Goal: Task Accomplishment & Management: Use online tool/utility

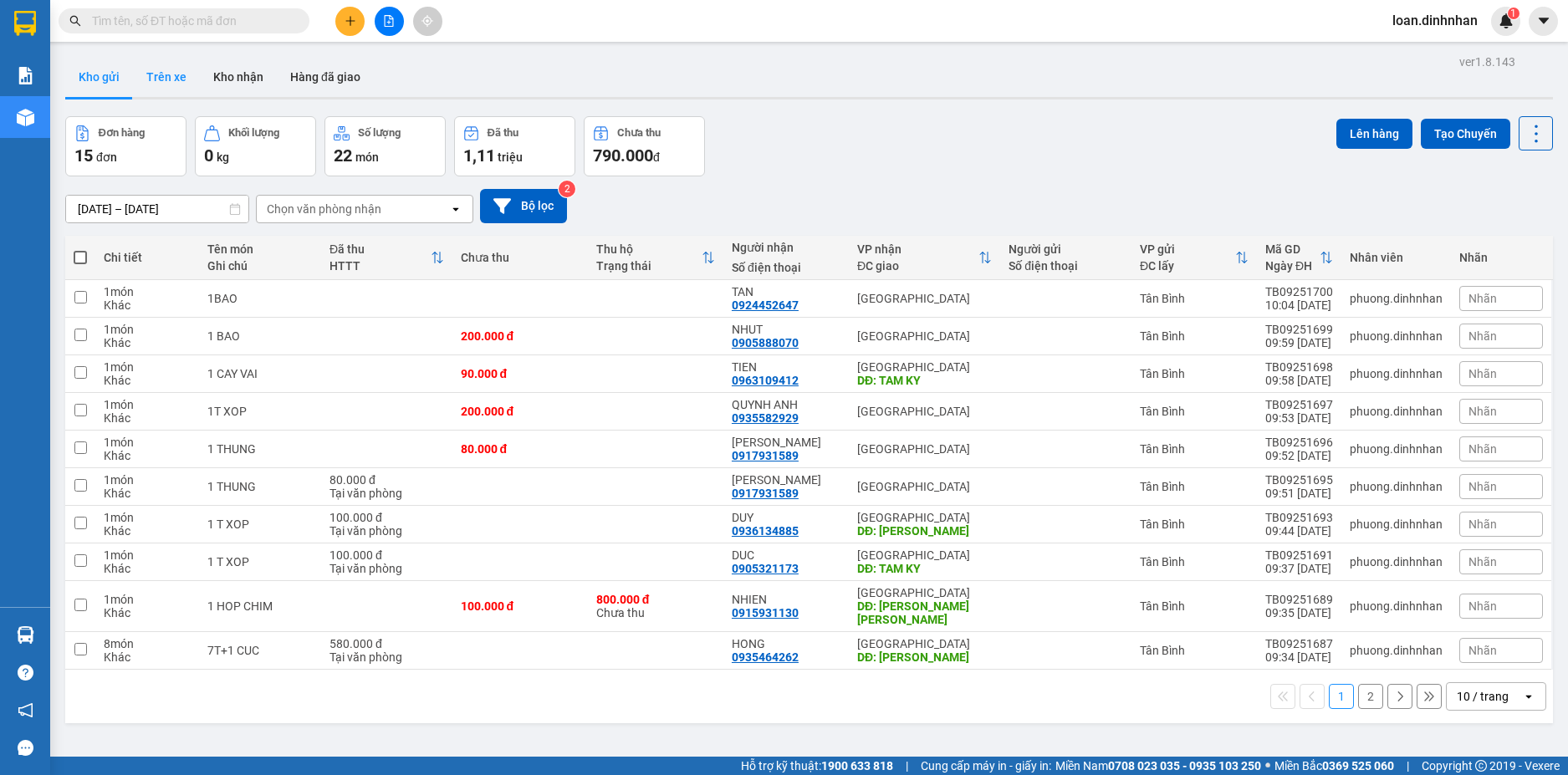
click at [162, 63] on button "Trên xe" at bounding box center [166, 77] width 67 height 40
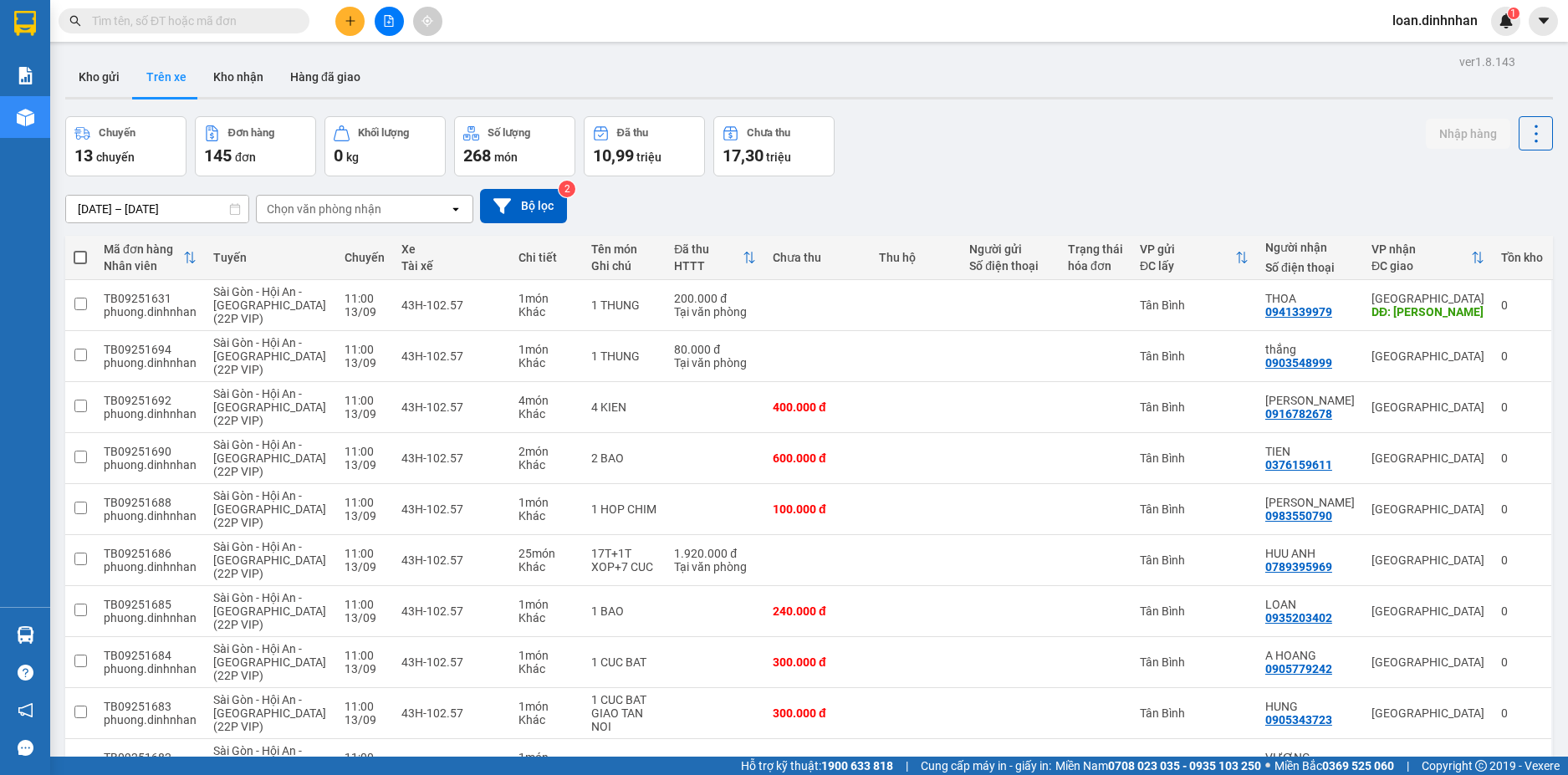
click at [334, 203] on div "Chọn văn phòng nhận" at bounding box center [324, 209] width 115 height 16
drag, startPoint x: 318, startPoint y: 245, endPoint x: 295, endPoint y: 258, distance: 26.4
click at [315, 249] on div "Tân Bình" at bounding box center [364, 243] width 217 height 30
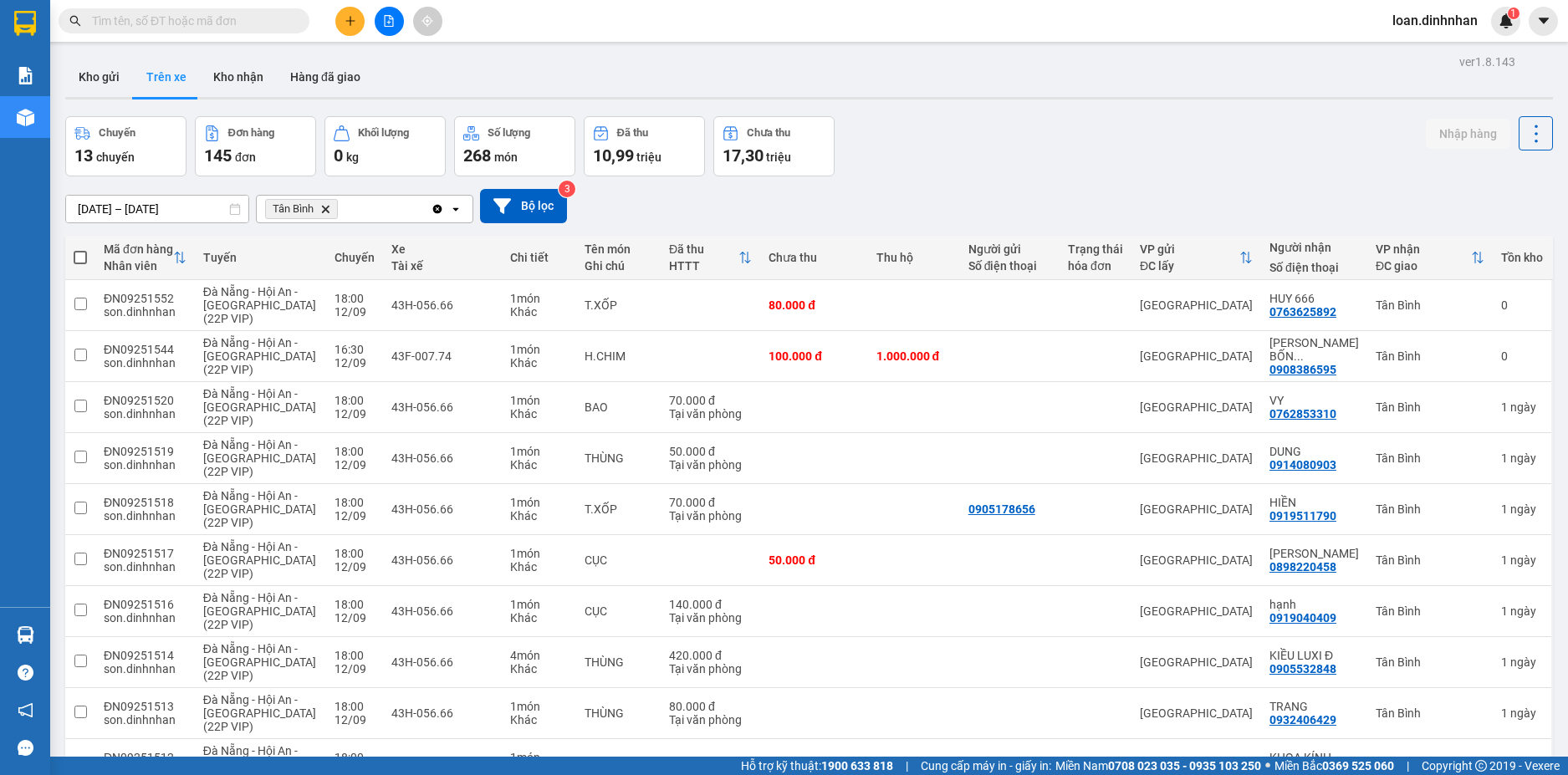
click at [75, 256] on span at bounding box center [80, 257] width 14 height 14
click at [80, 249] on input "checkbox" at bounding box center [80, 249] width 0 height 0
checkbox input "true"
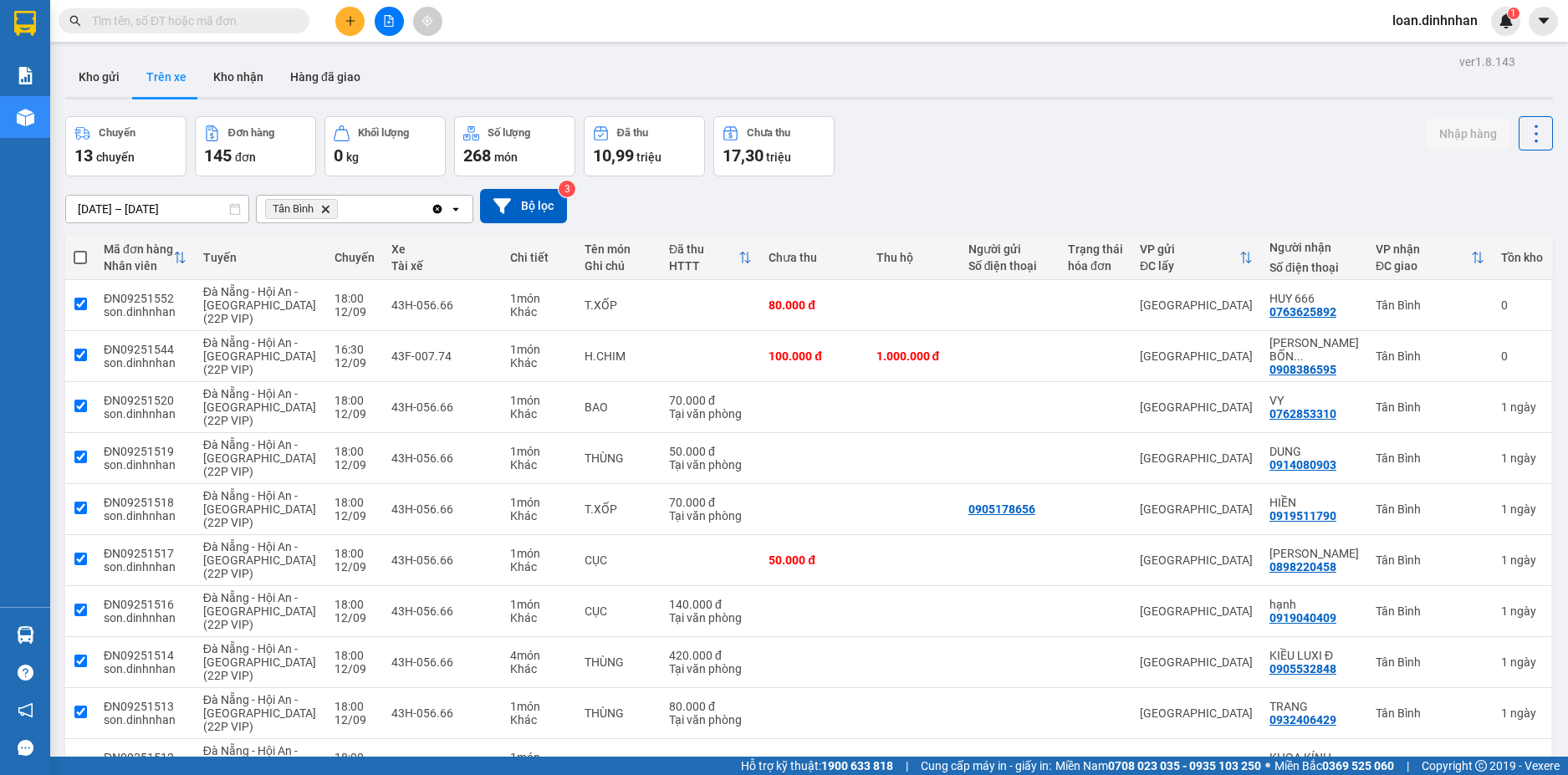
checkbox input "true"
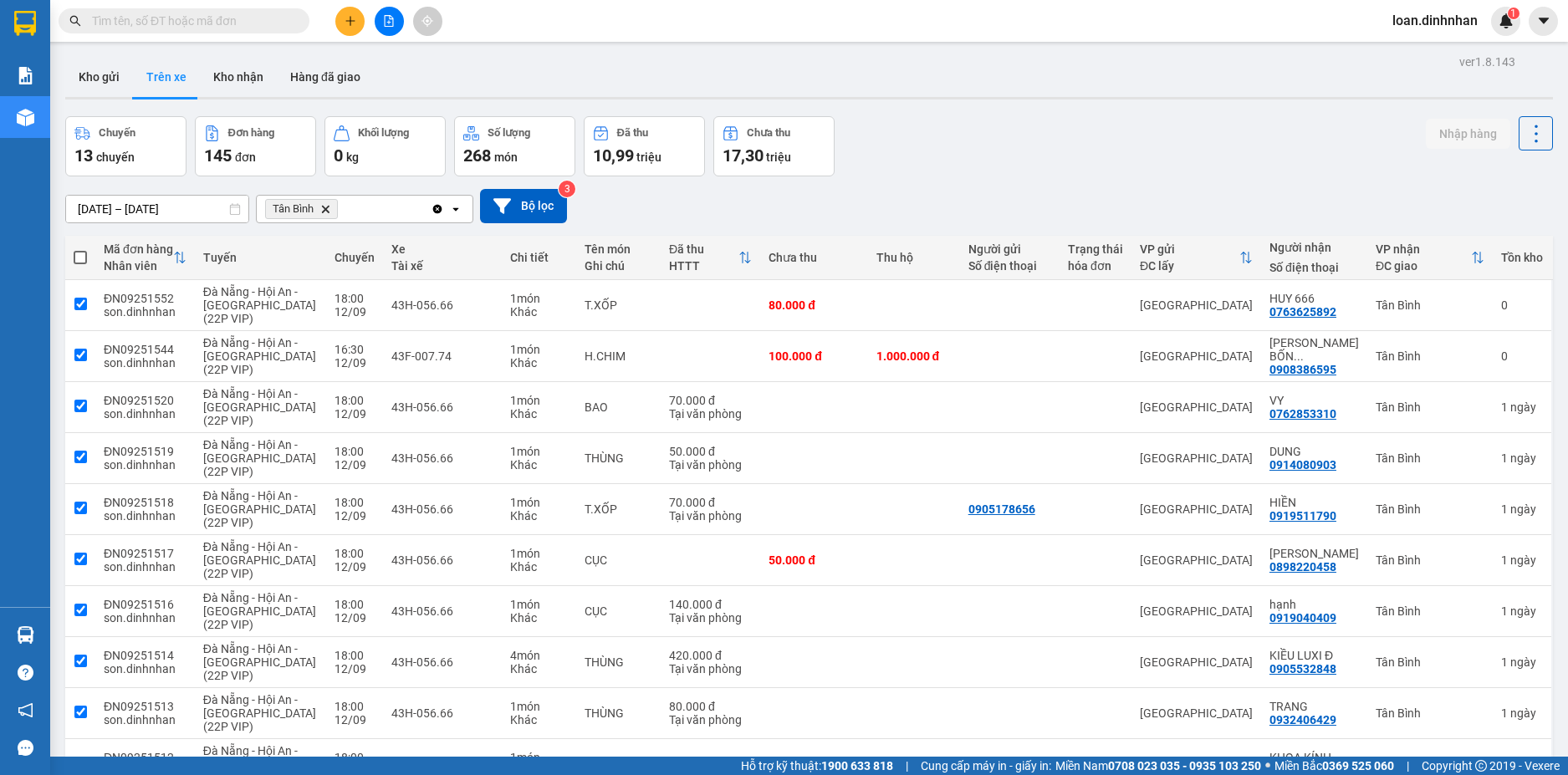
checkbox input "true"
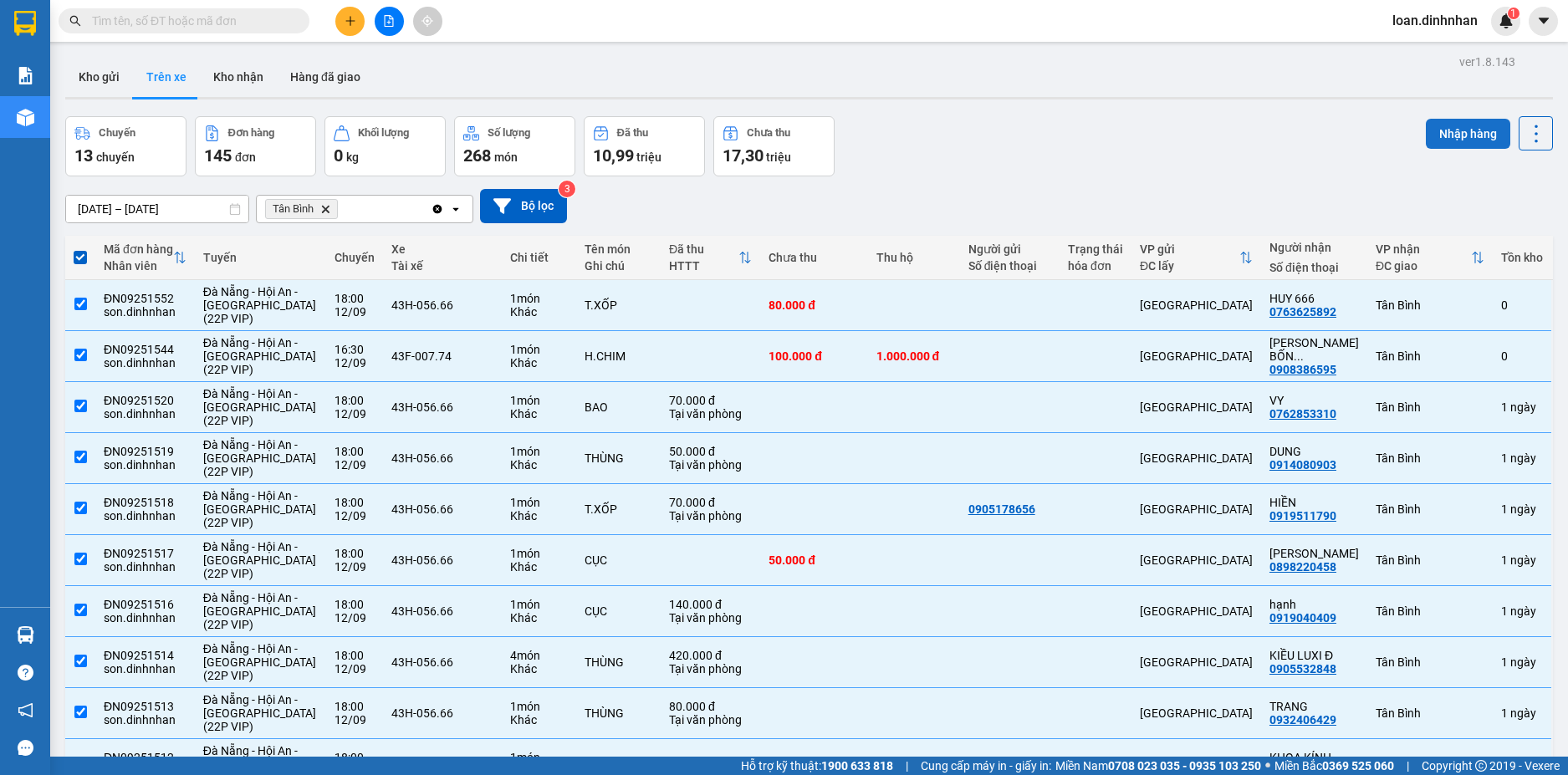
click at [1446, 129] on button "Nhập hàng" at bounding box center [1467, 134] width 85 height 30
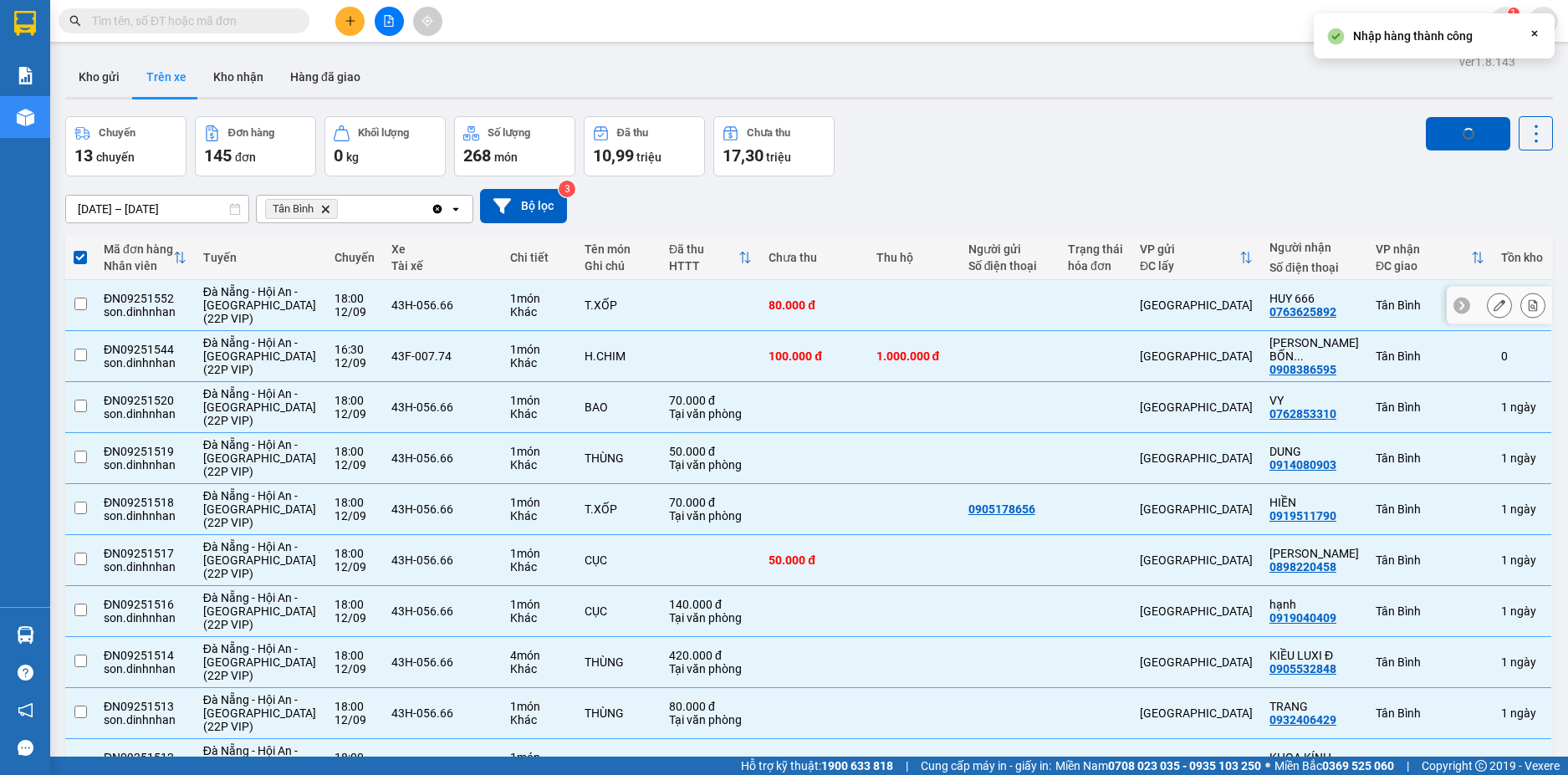
checkbox input "false"
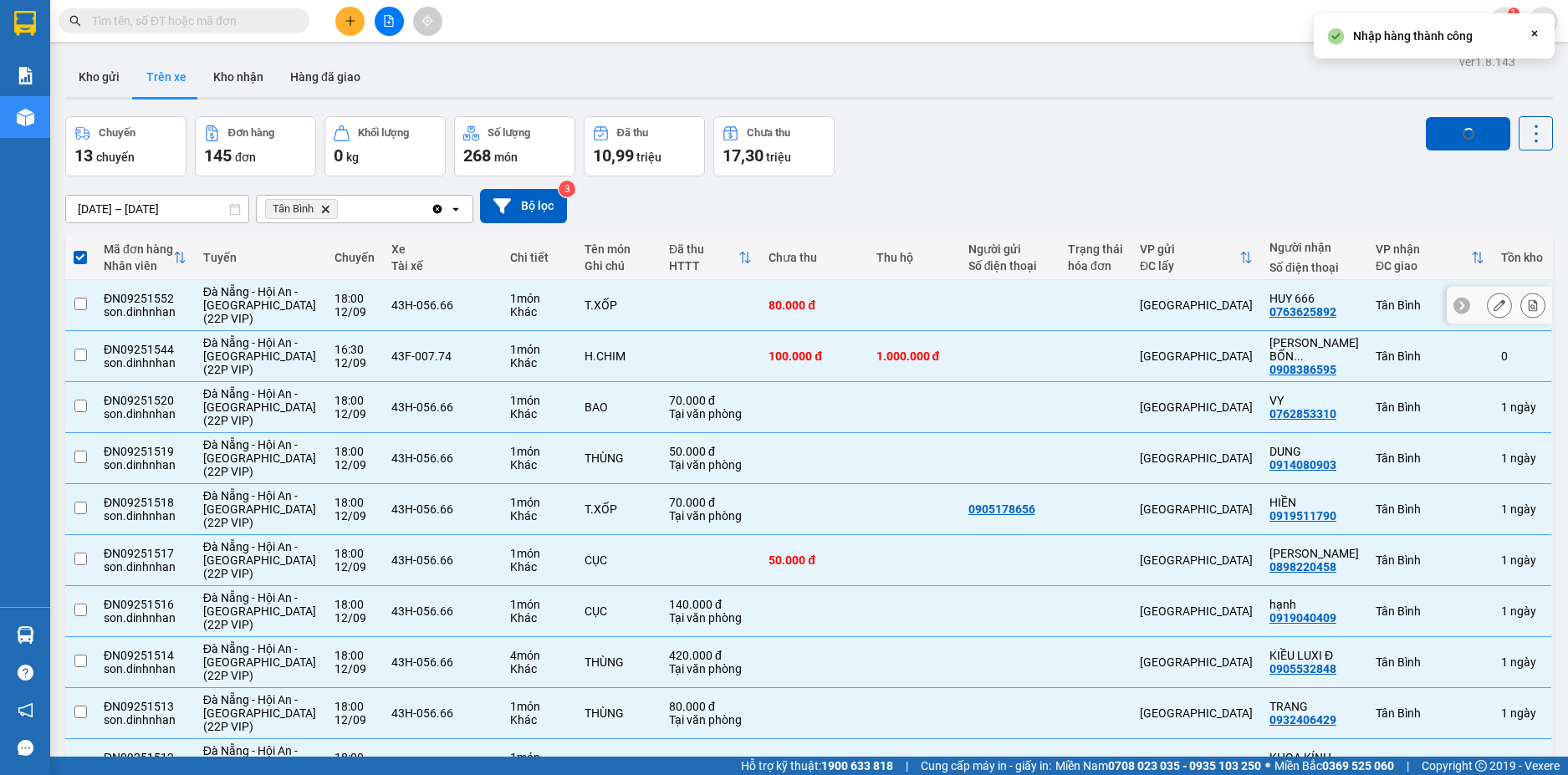
checkbox input "false"
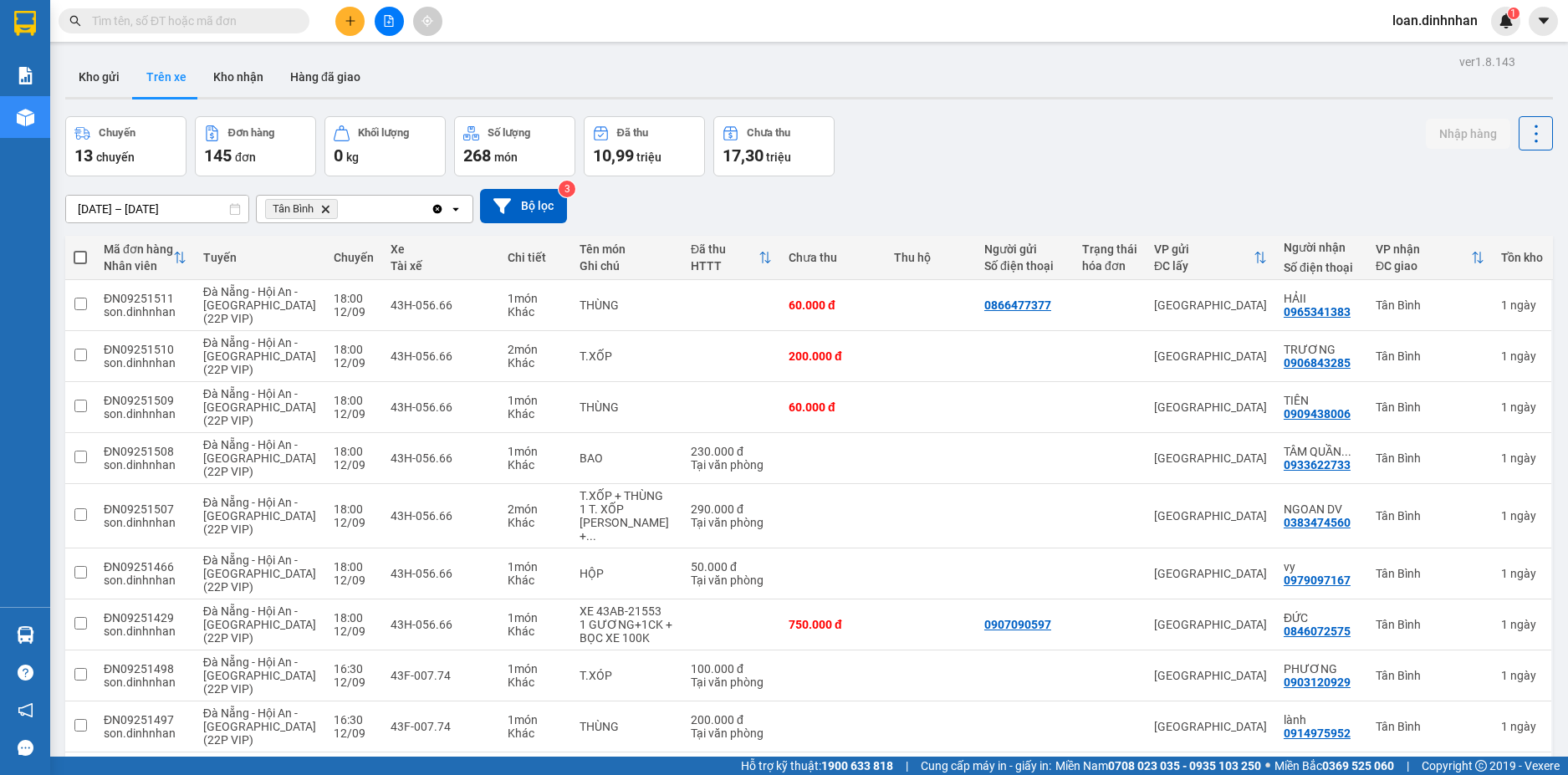
click at [78, 253] on span at bounding box center [80, 257] width 14 height 14
click at [80, 249] on input "checkbox" at bounding box center [80, 249] width 0 height 0
checkbox input "true"
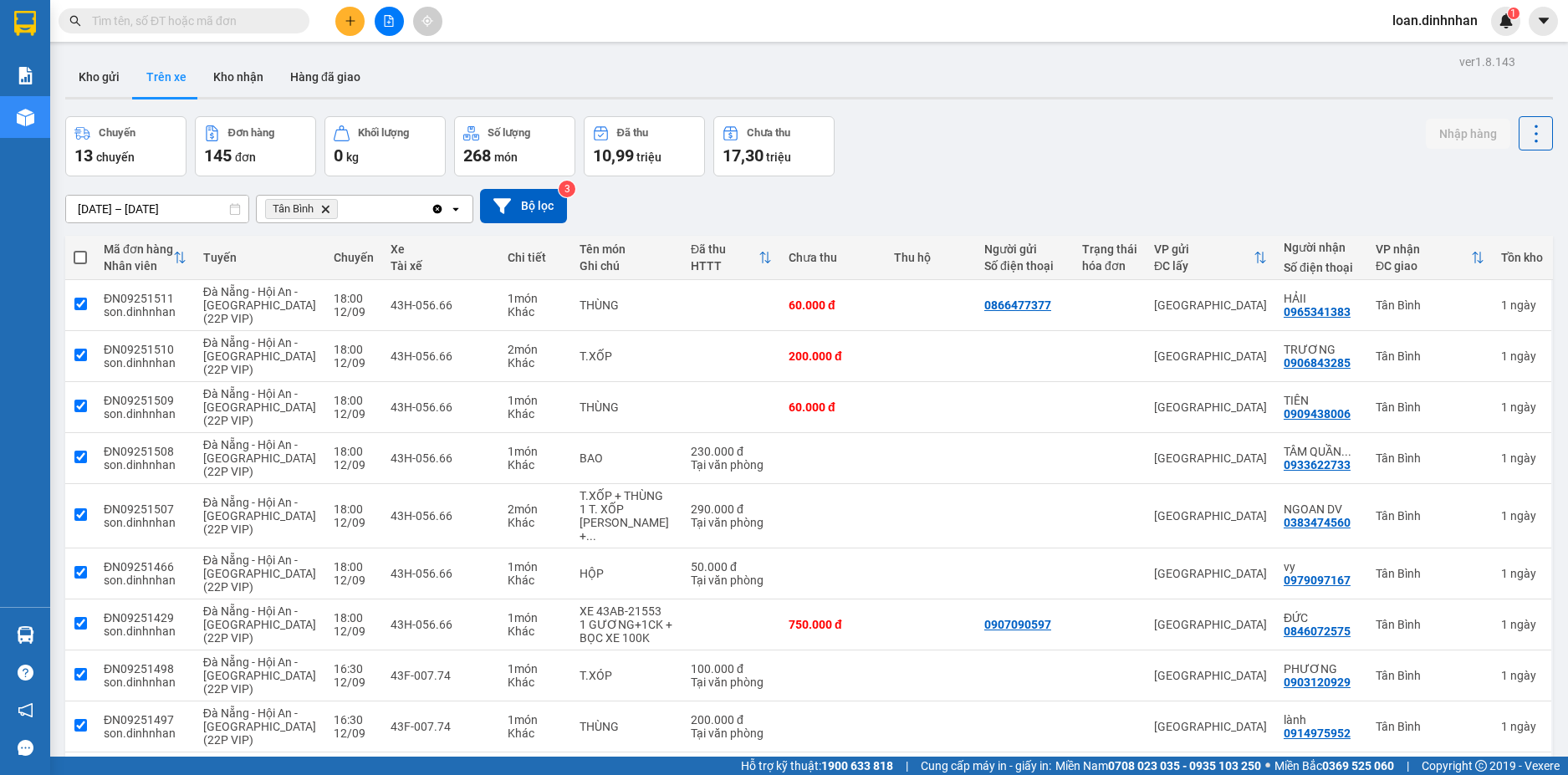
checkbox input "true"
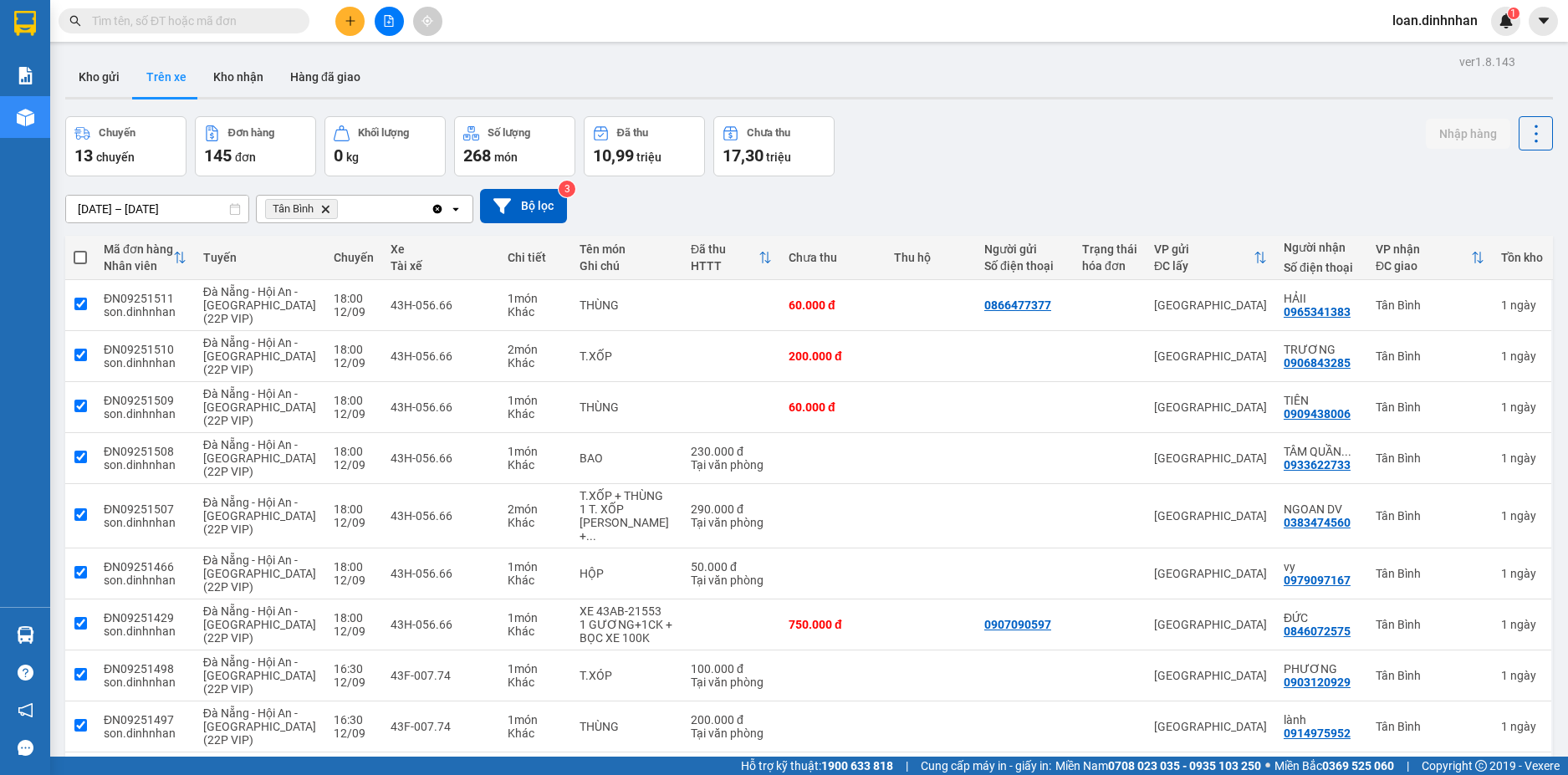
checkbox input "true"
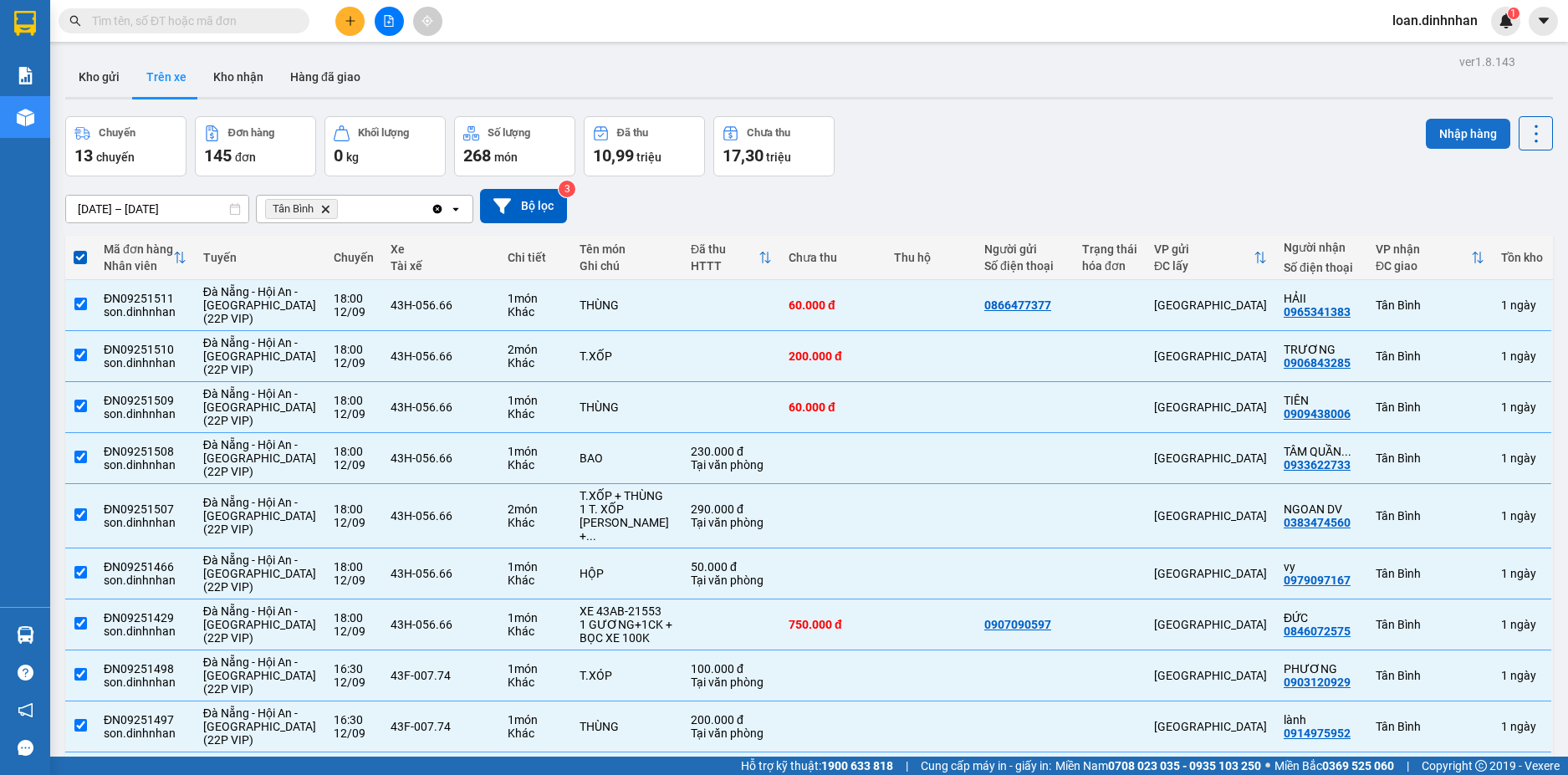
click at [1425, 138] on button "Nhập hàng" at bounding box center [1467, 134] width 85 height 30
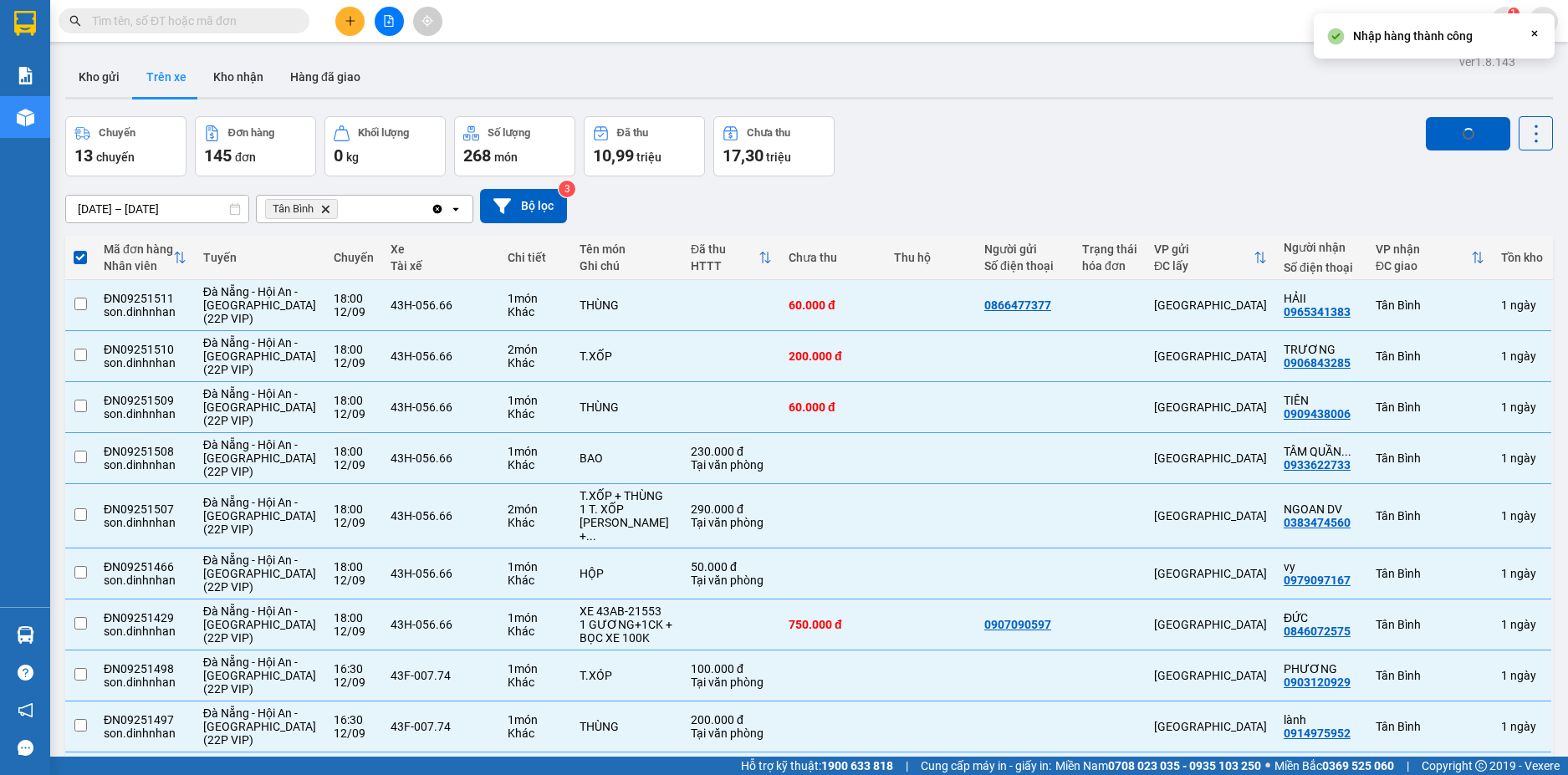
checkbox input "false"
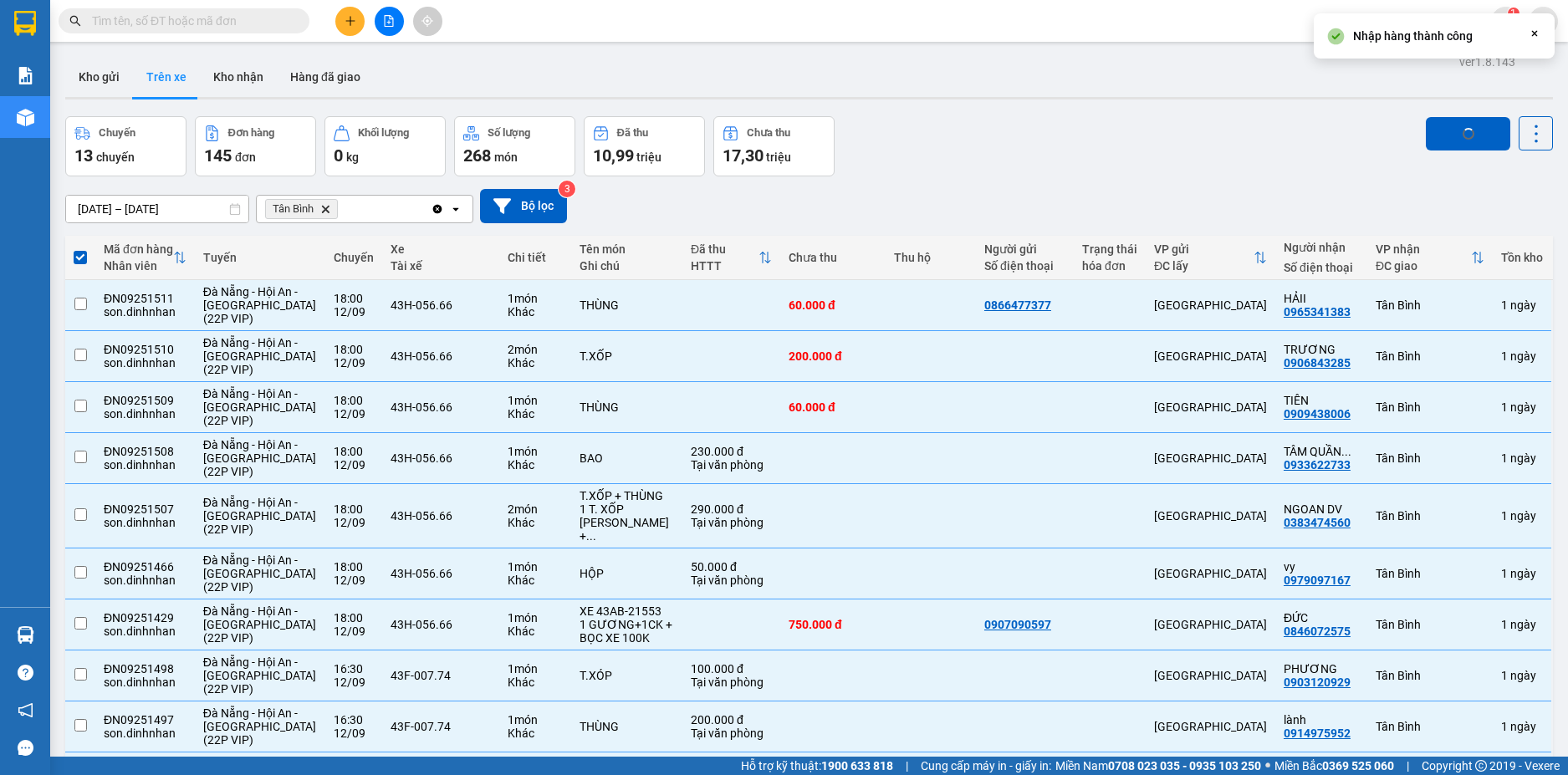
checkbox input "false"
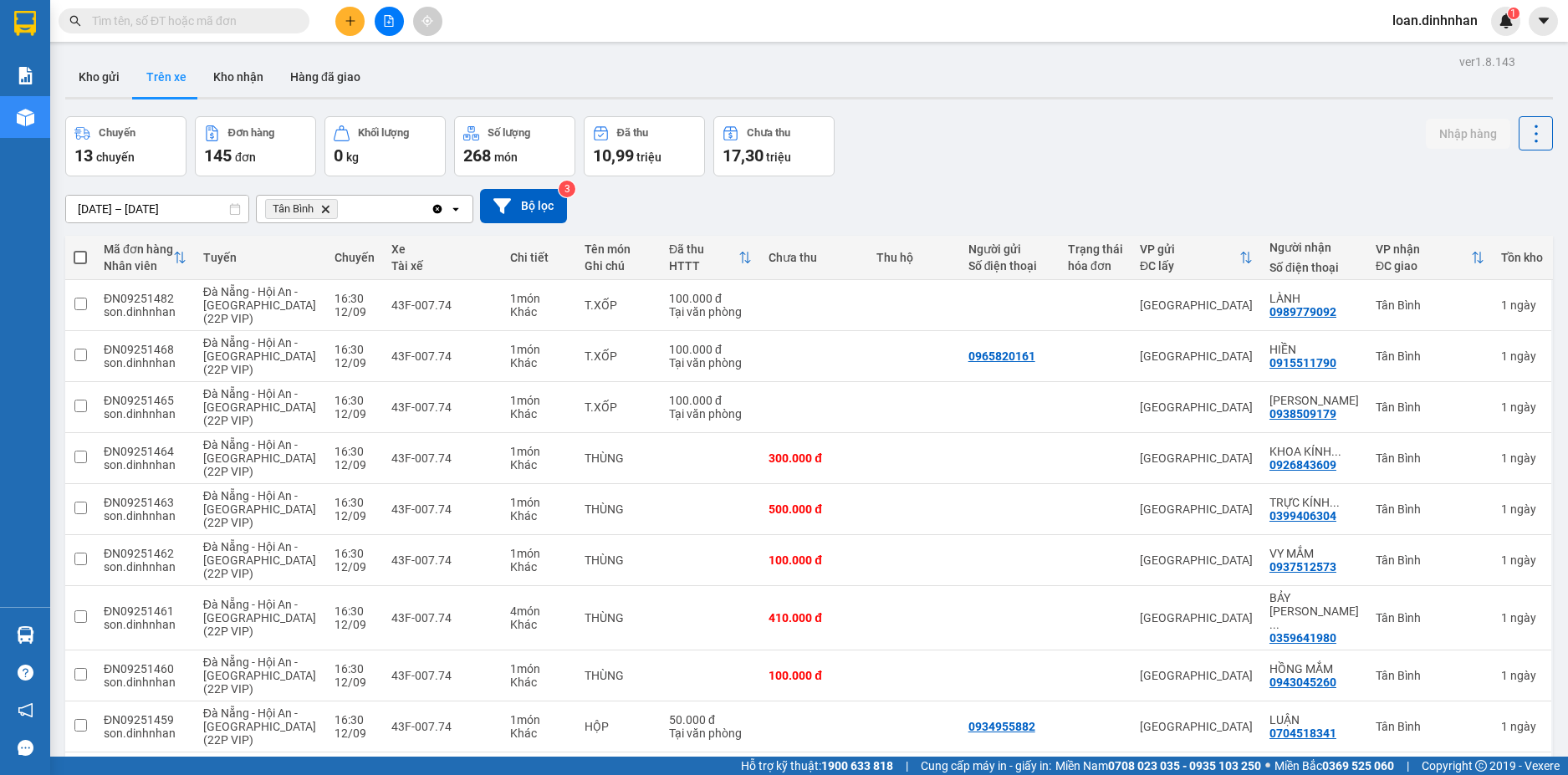
click at [75, 251] on span at bounding box center [80, 257] width 14 height 14
click at [80, 249] on input "checkbox" at bounding box center [80, 249] width 0 height 0
checkbox input "true"
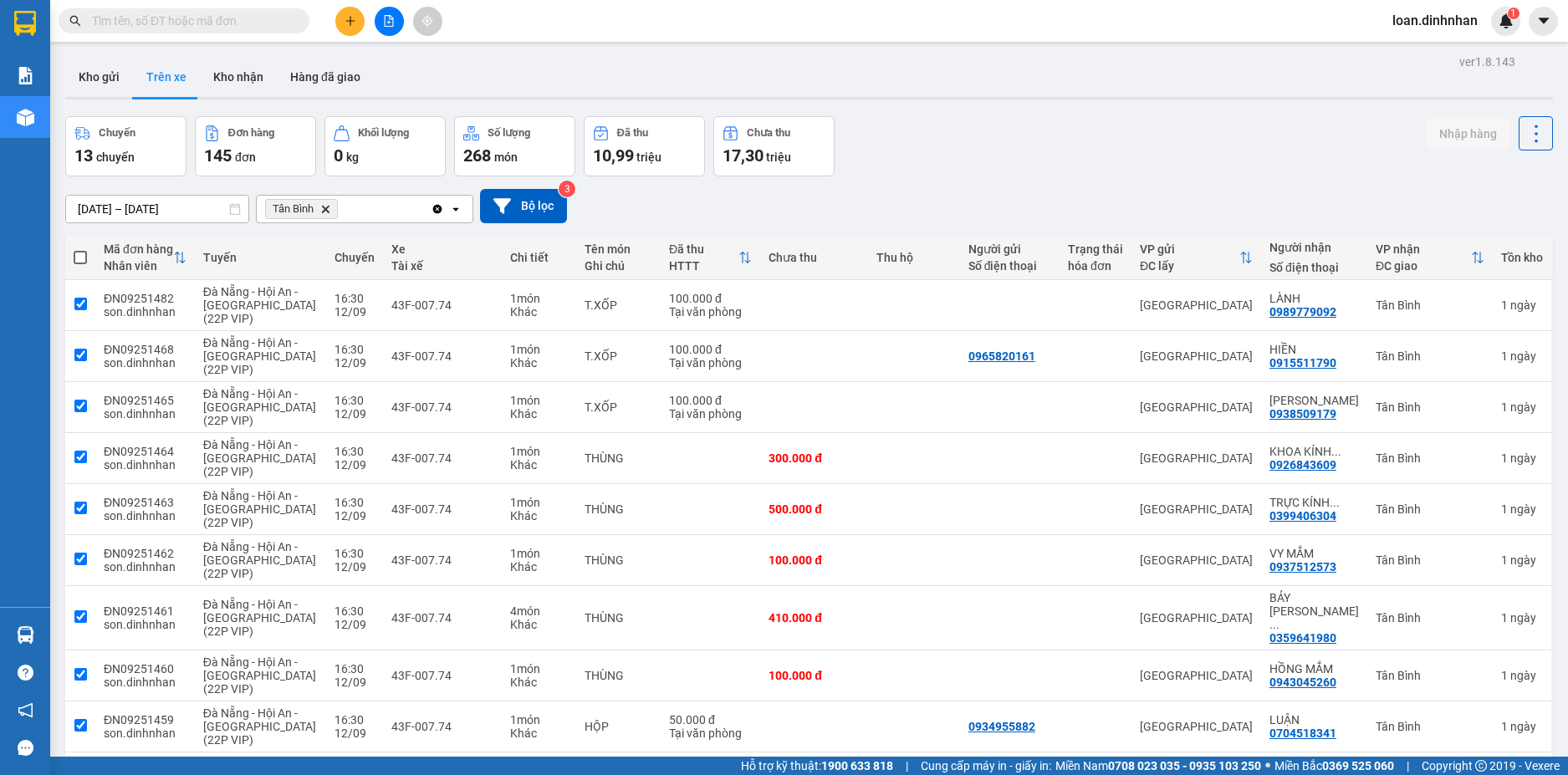
checkbox input "true"
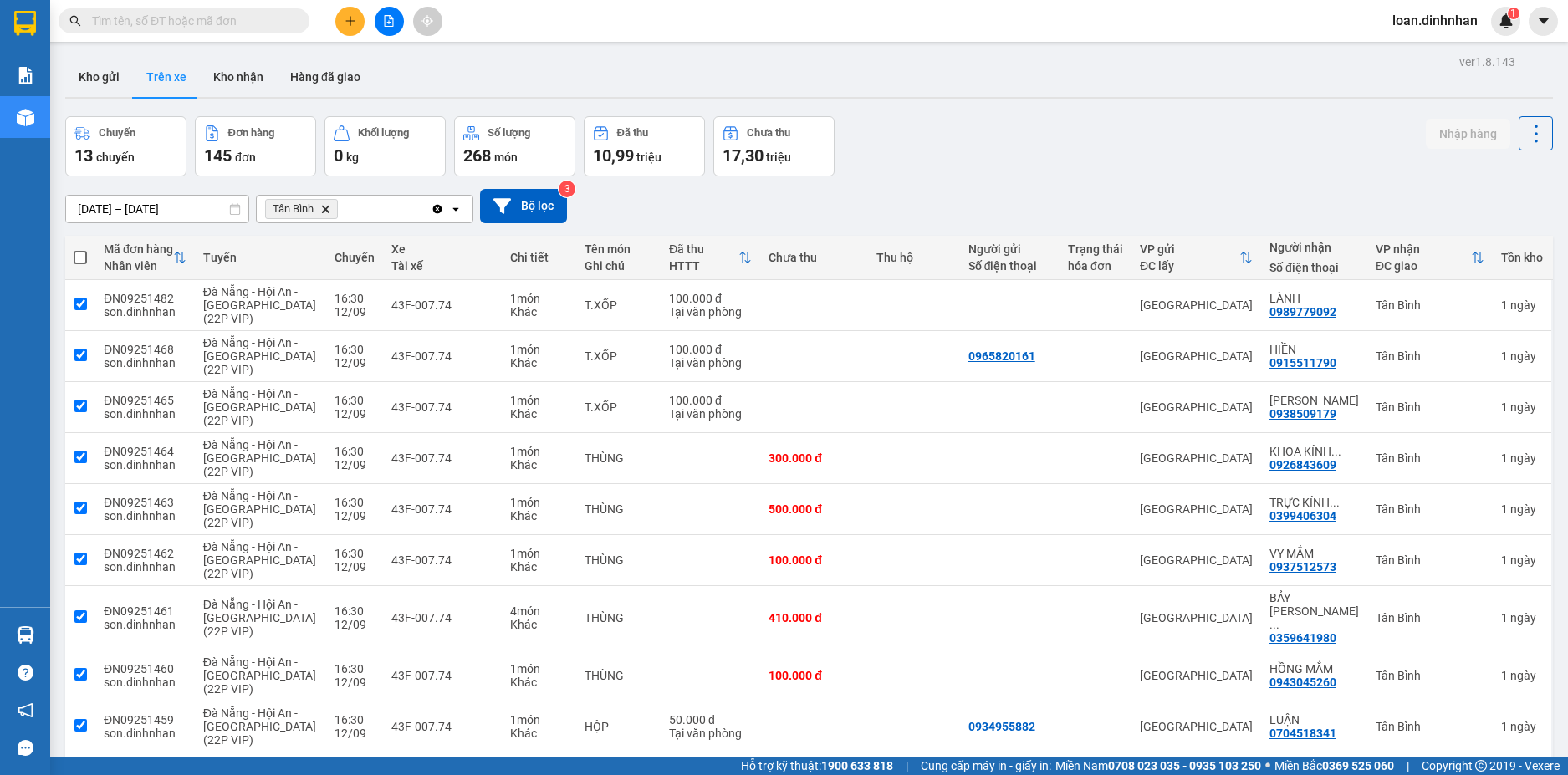
checkbox input "true"
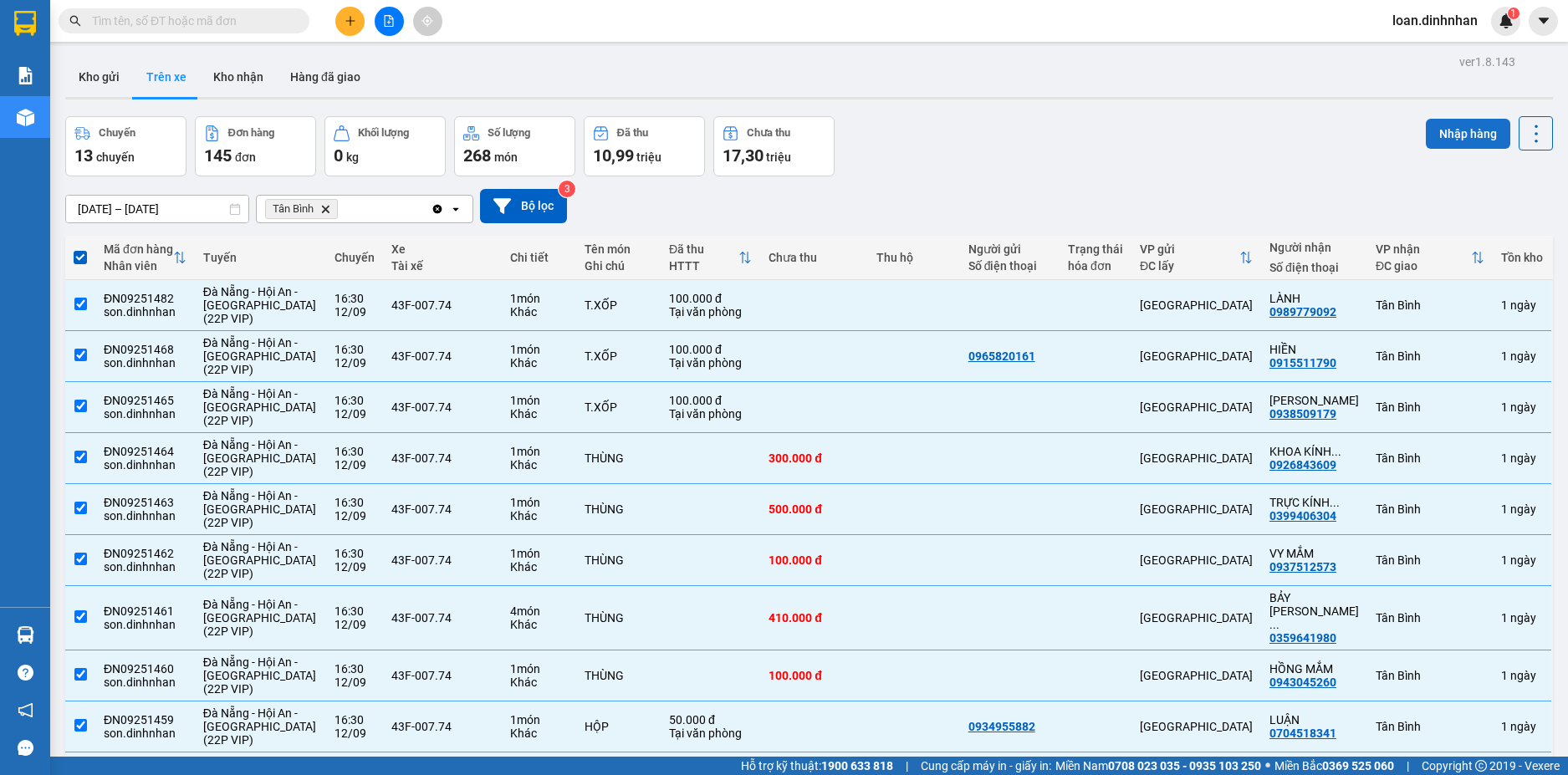
click at [1451, 139] on button "Nhập hàng" at bounding box center [1467, 134] width 85 height 30
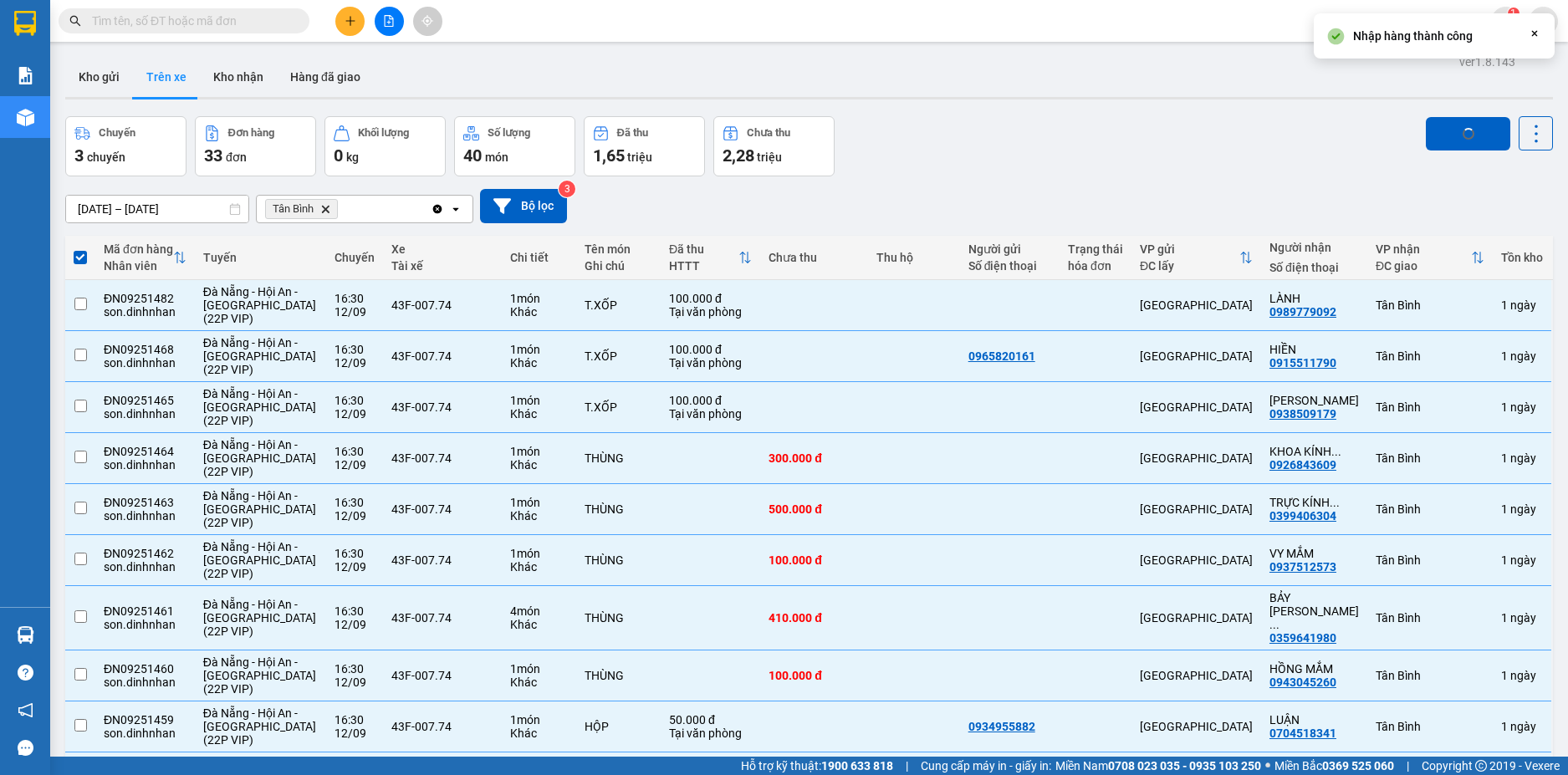
checkbox input "false"
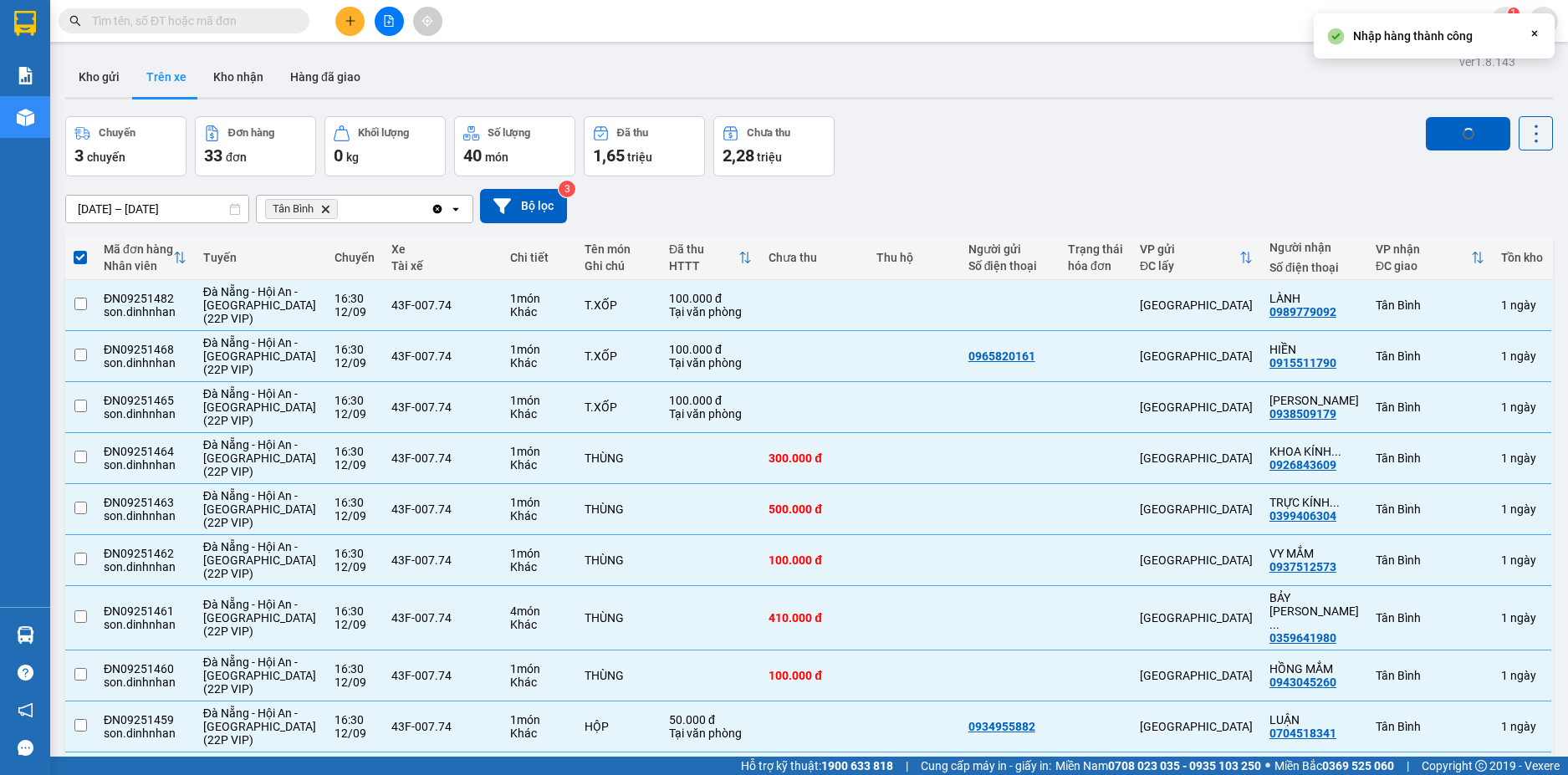
checkbox input "false"
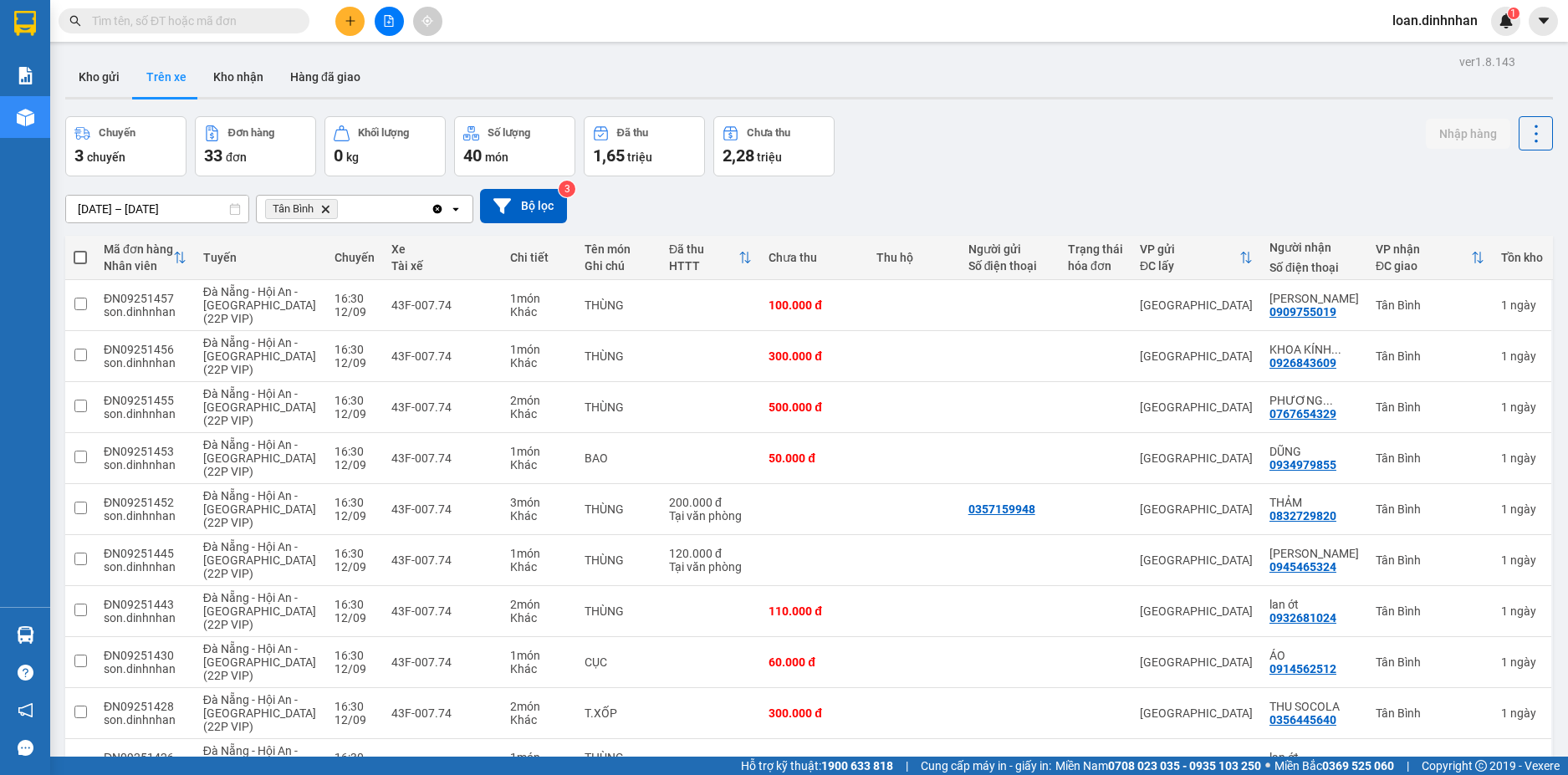
click at [82, 254] on span at bounding box center [80, 257] width 14 height 14
click at [80, 249] on input "checkbox" at bounding box center [80, 249] width 0 height 0
checkbox input "true"
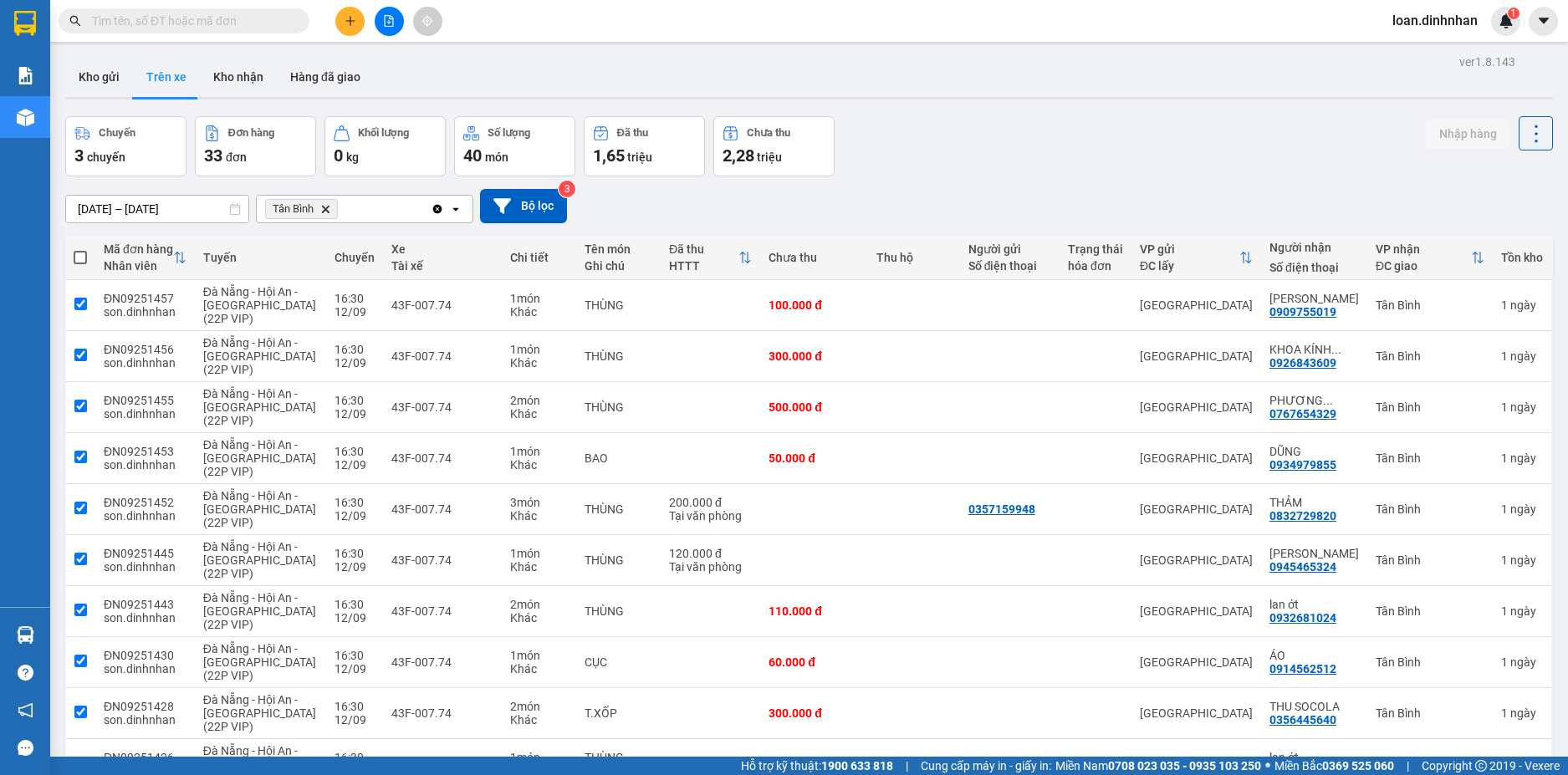
checkbox input "true"
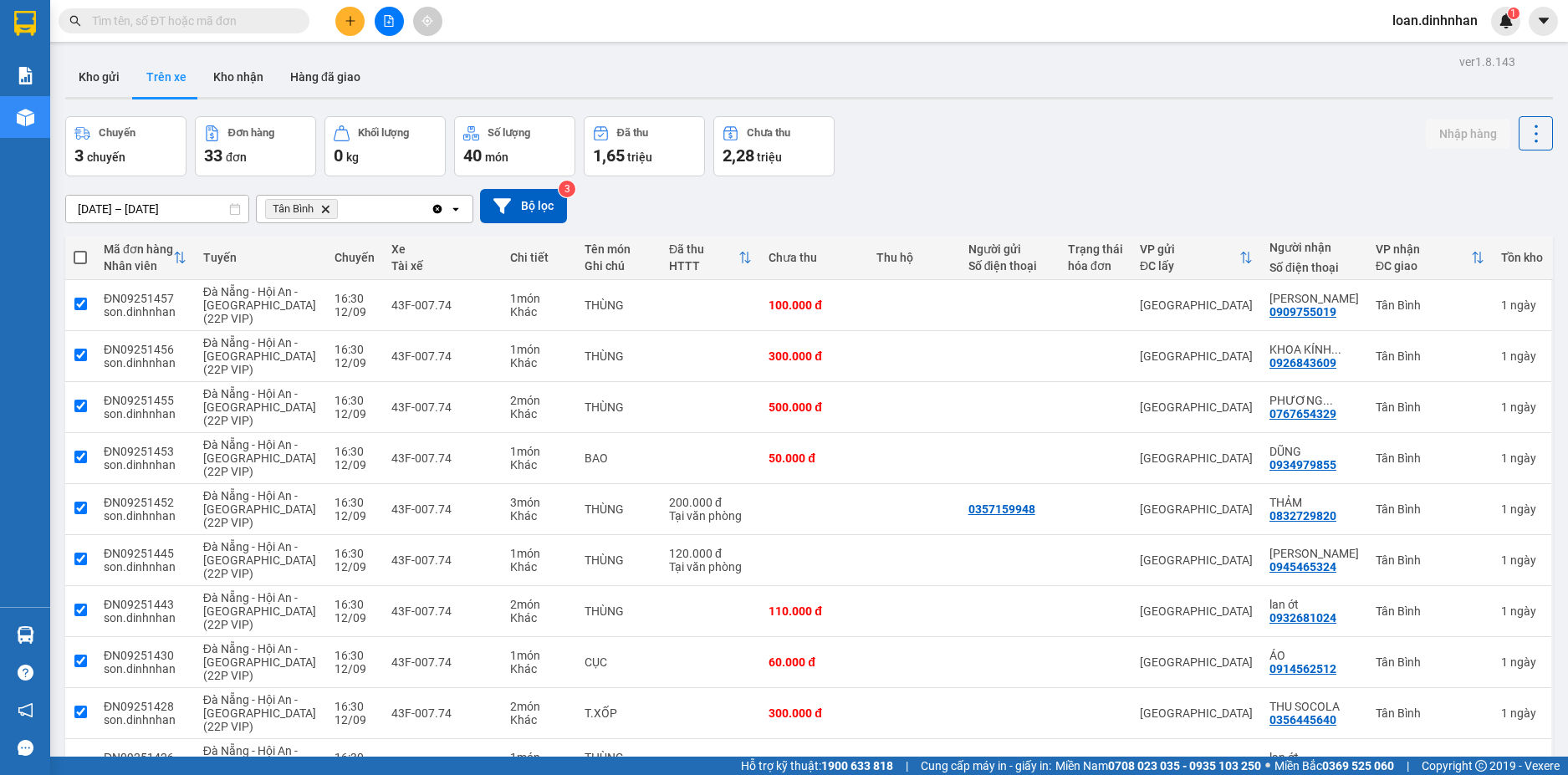
checkbox input "true"
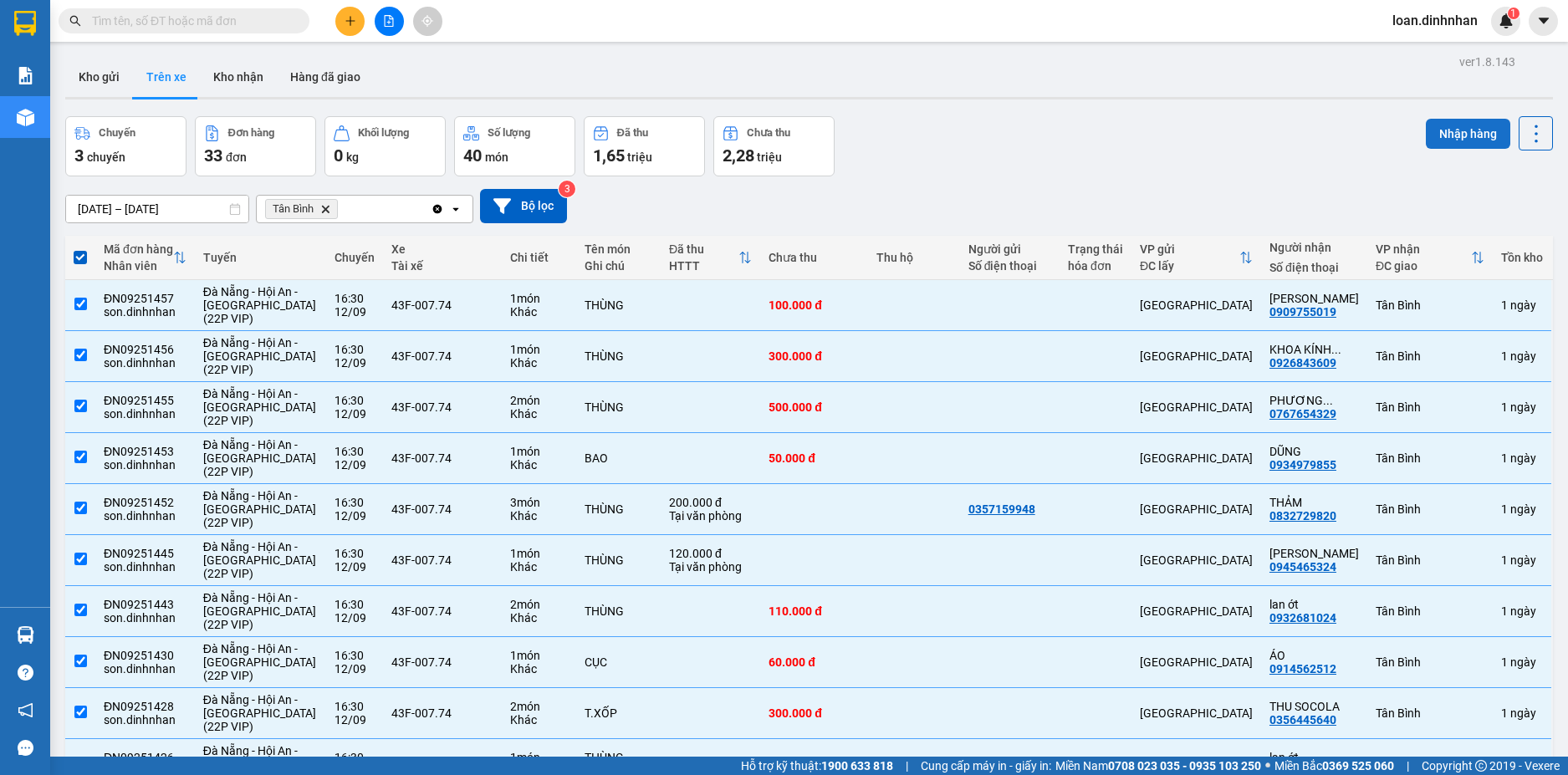
click at [1486, 124] on button "Nhập hàng" at bounding box center [1467, 134] width 85 height 30
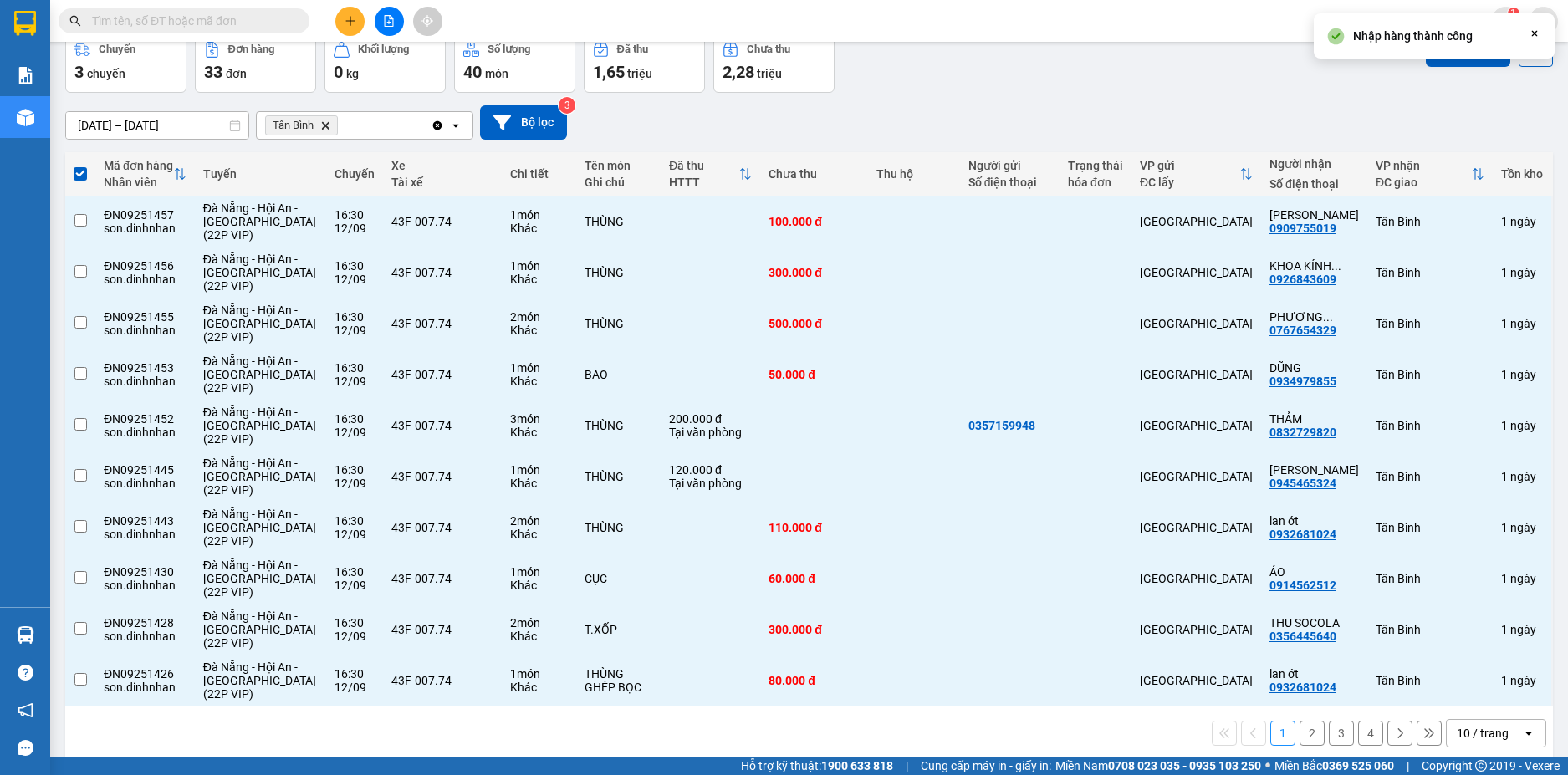
checkbox input "false"
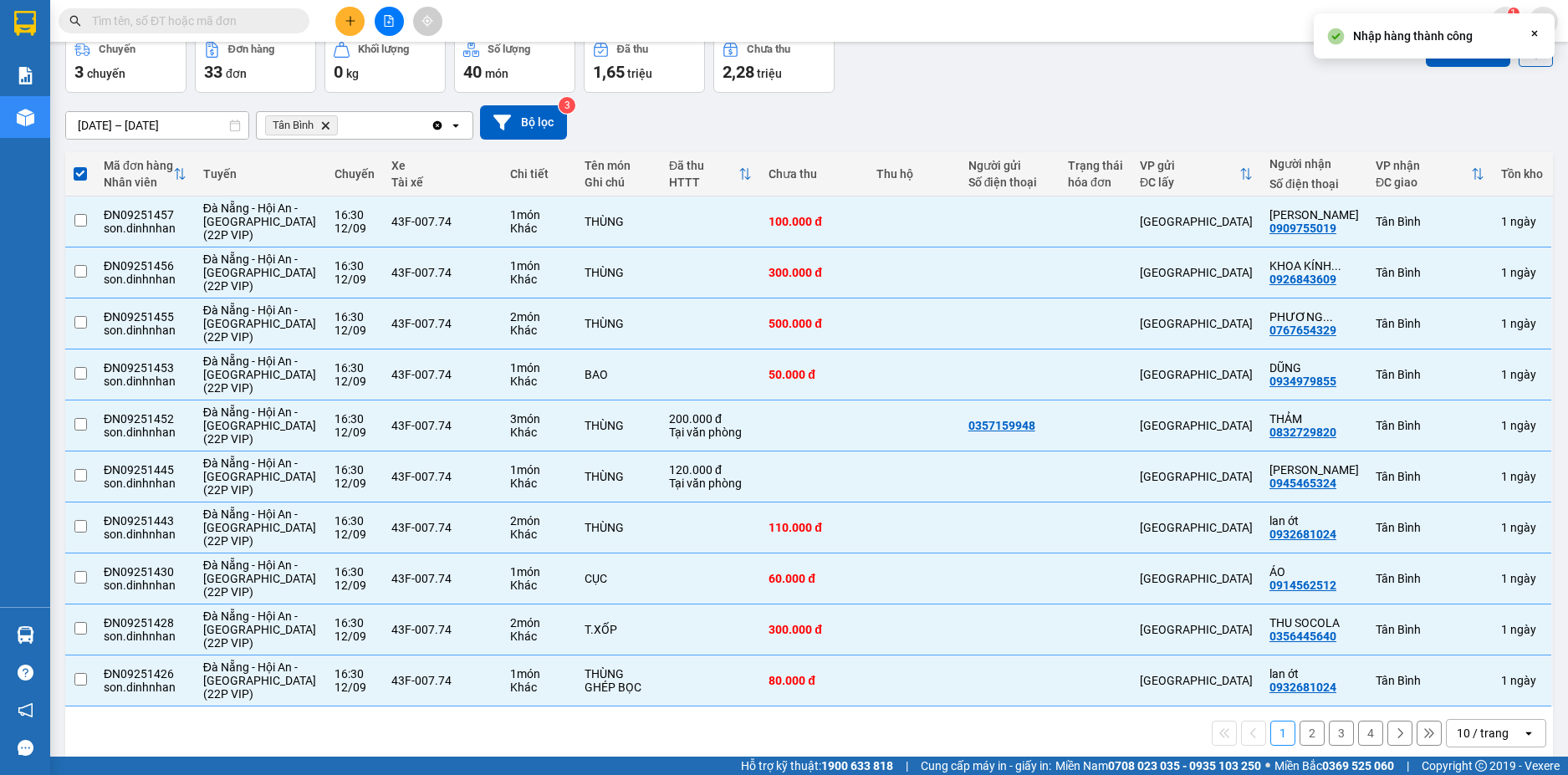
checkbox input "false"
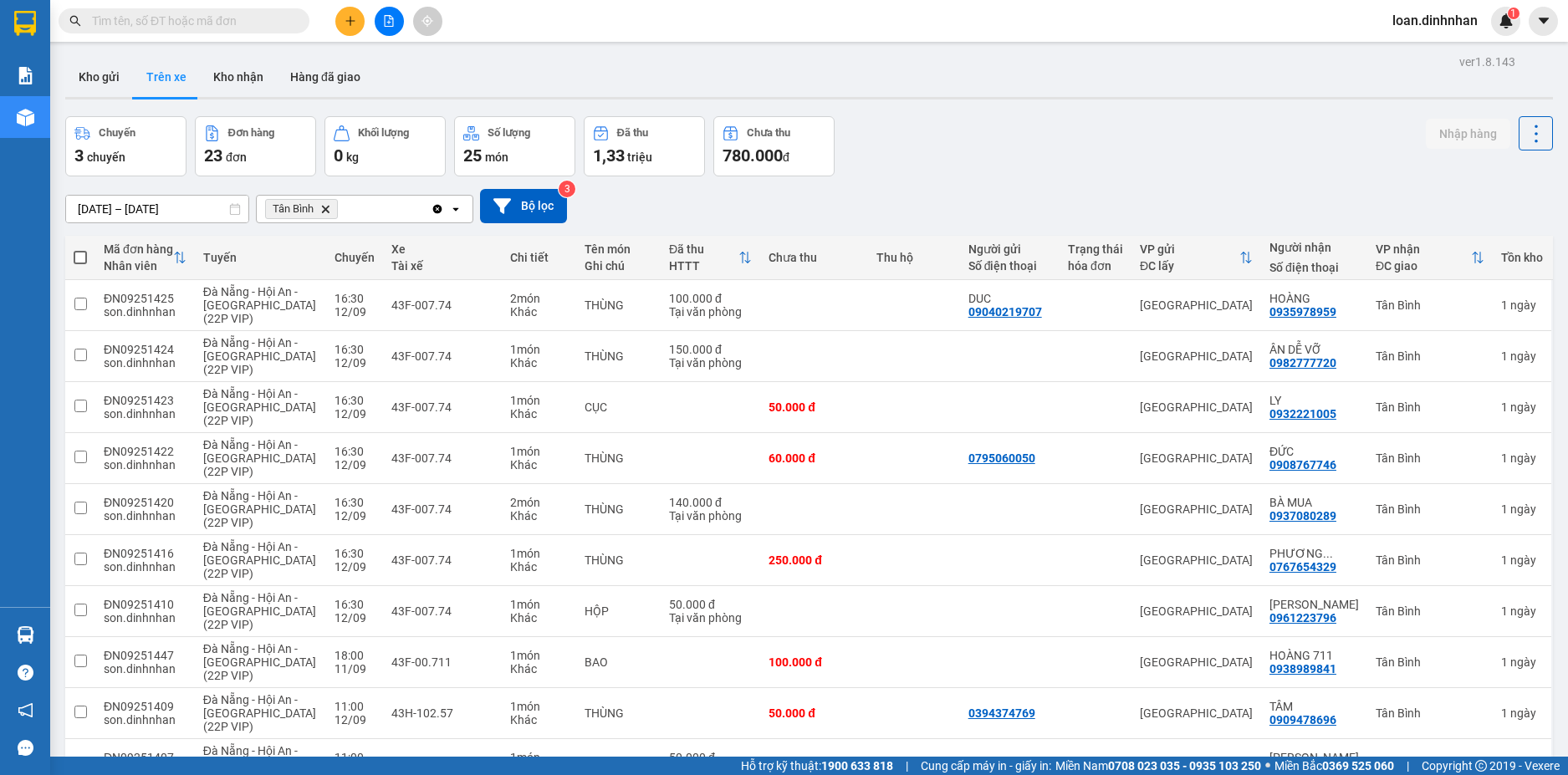
click at [79, 259] on span at bounding box center [80, 257] width 14 height 14
click at [80, 249] on input "checkbox" at bounding box center [80, 249] width 0 height 0
checkbox input "true"
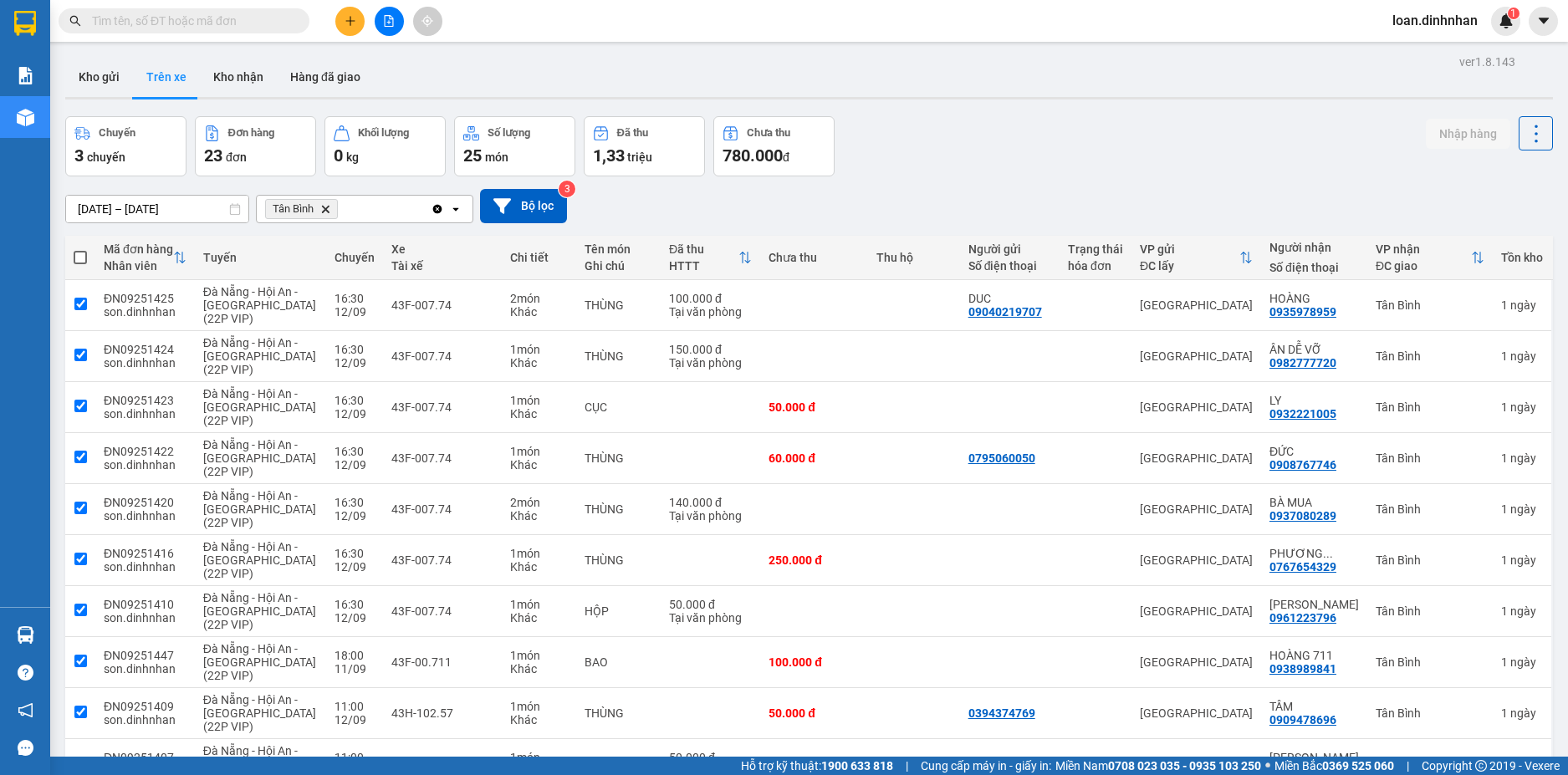
checkbox input "true"
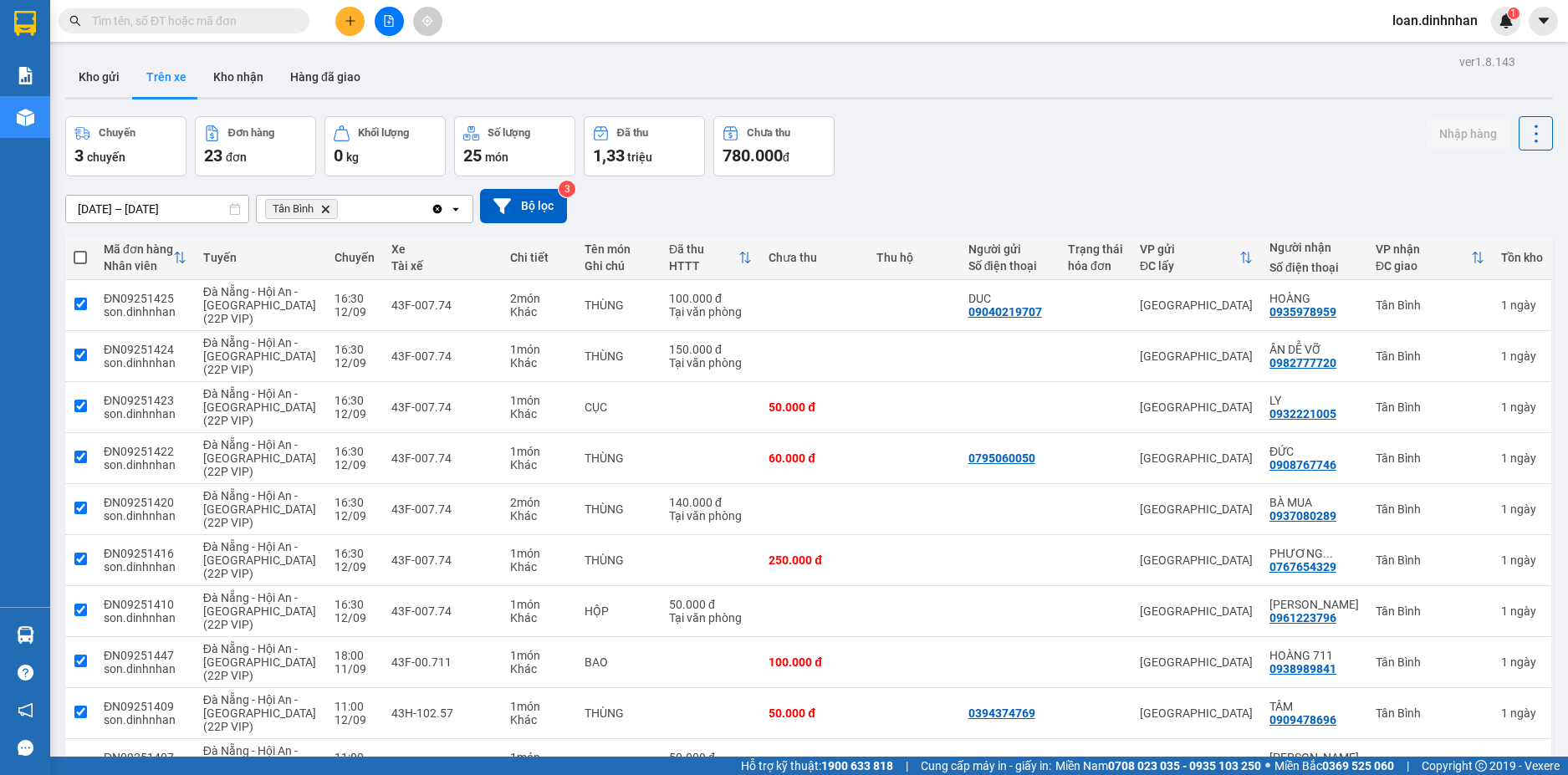
checkbox input "true"
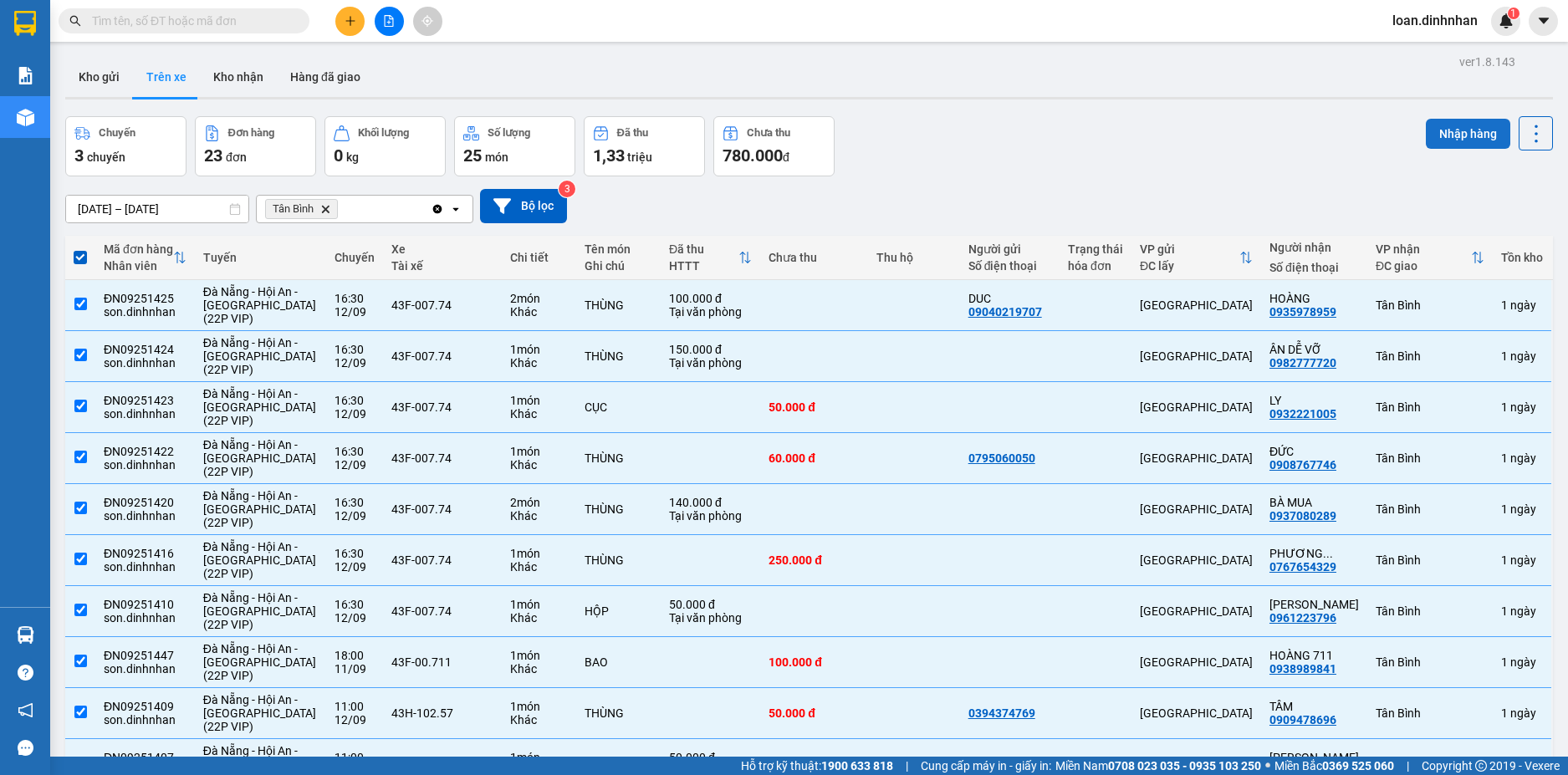
click at [1433, 145] on button "Nhập hàng" at bounding box center [1467, 134] width 85 height 30
click at [1436, 144] on button "Nhập hàng" at bounding box center [1467, 134] width 85 height 34
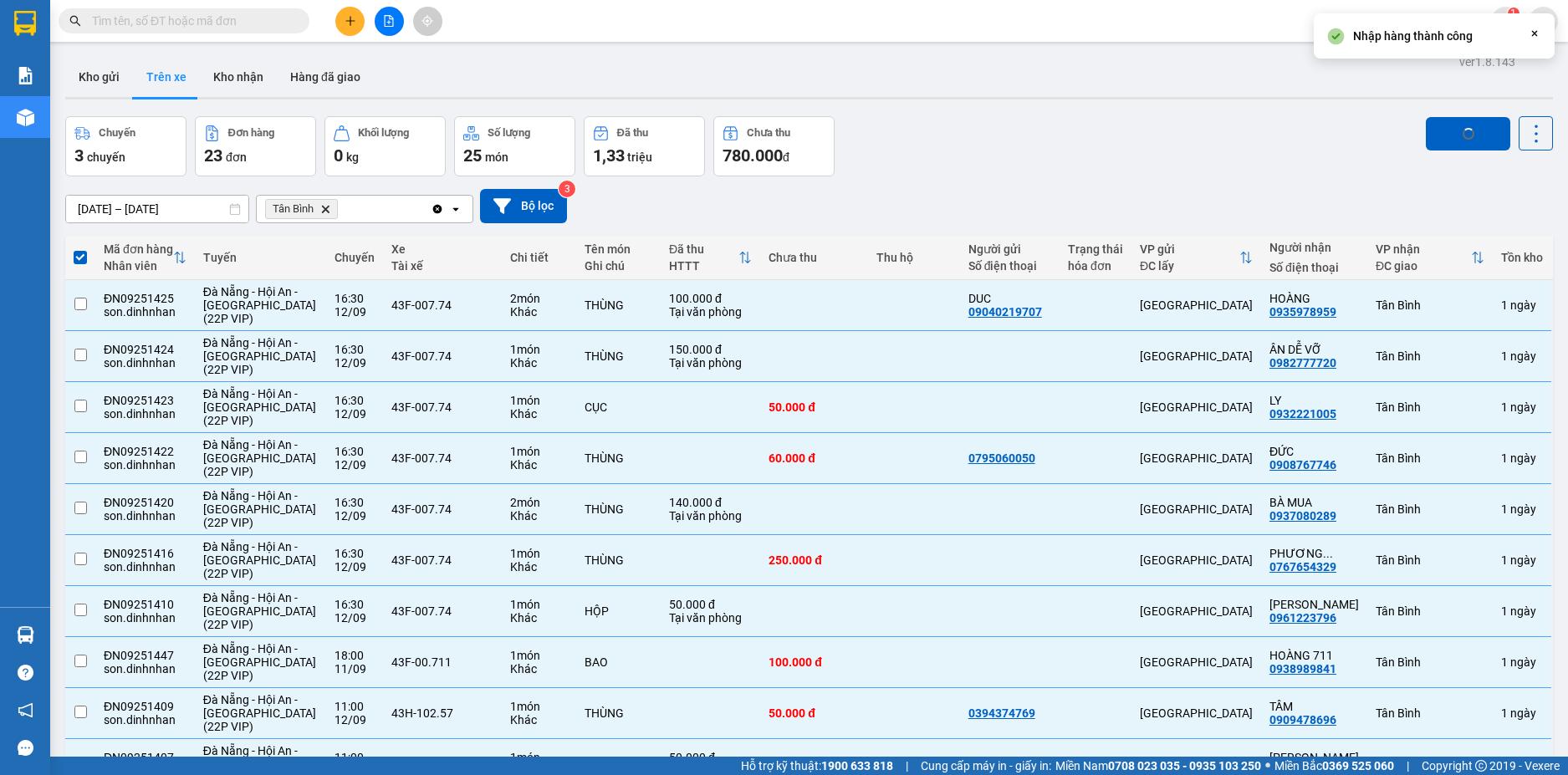
checkbox input "false"
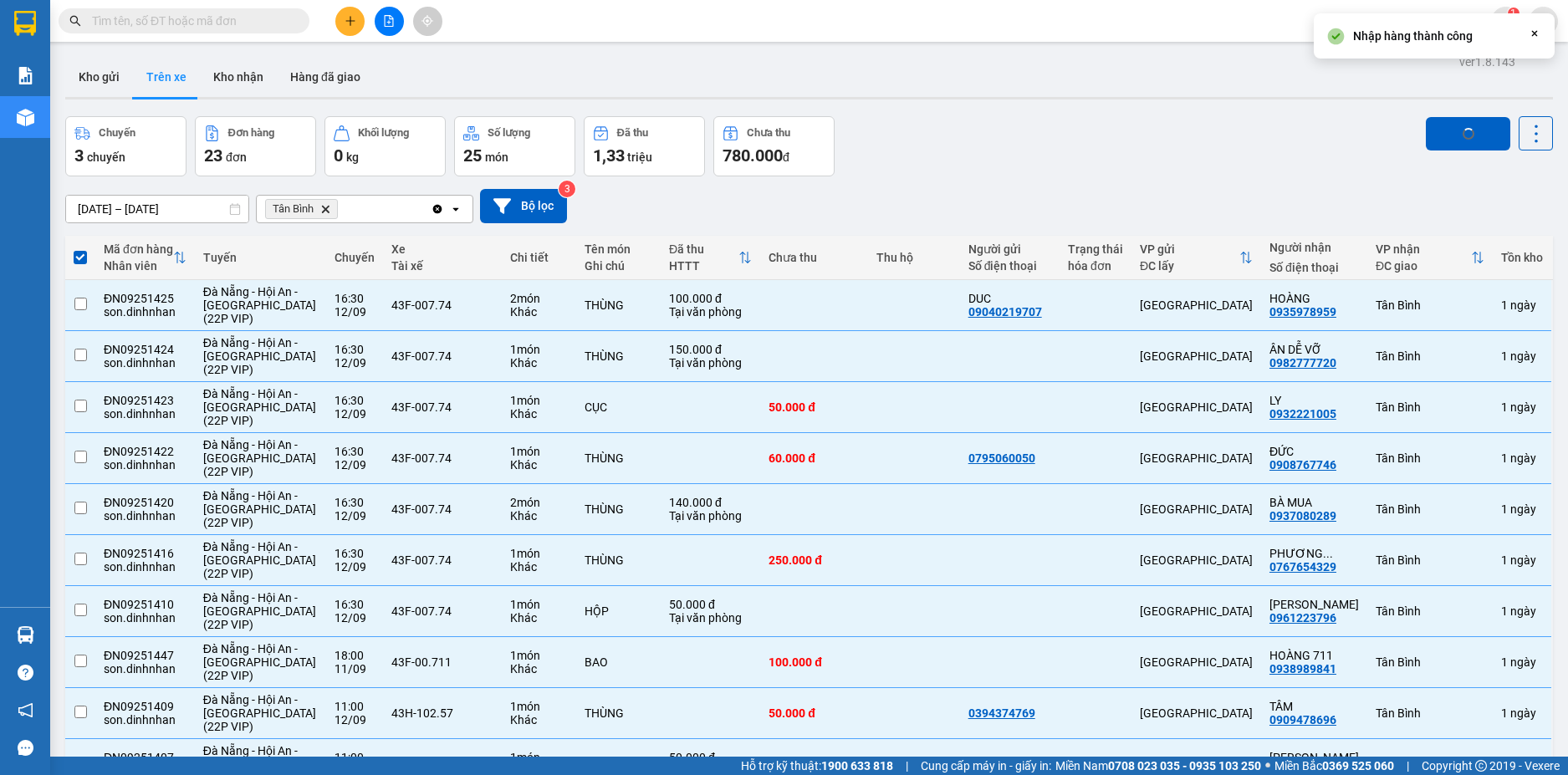
checkbox input "false"
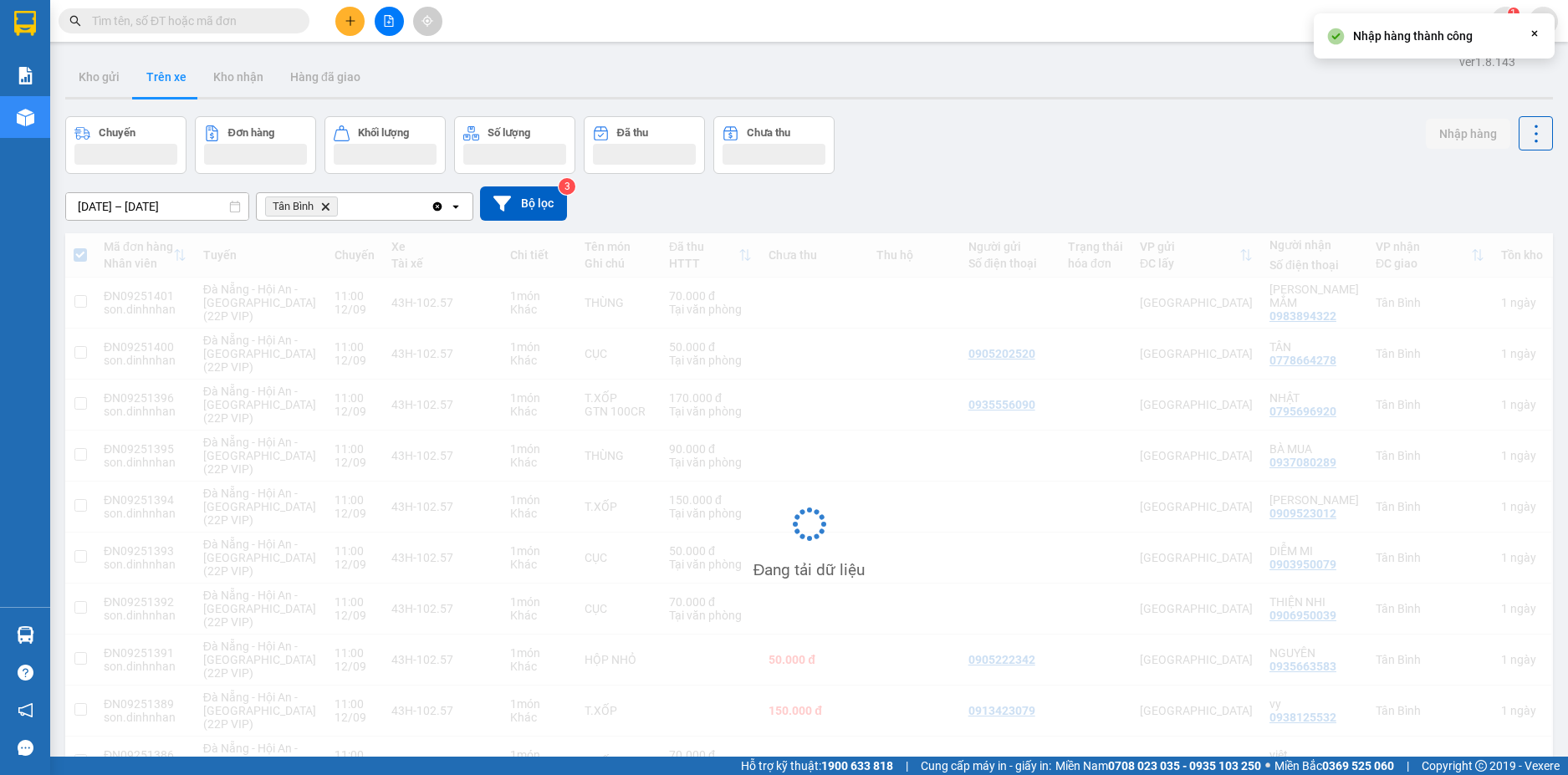
scroll to position [84, 0]
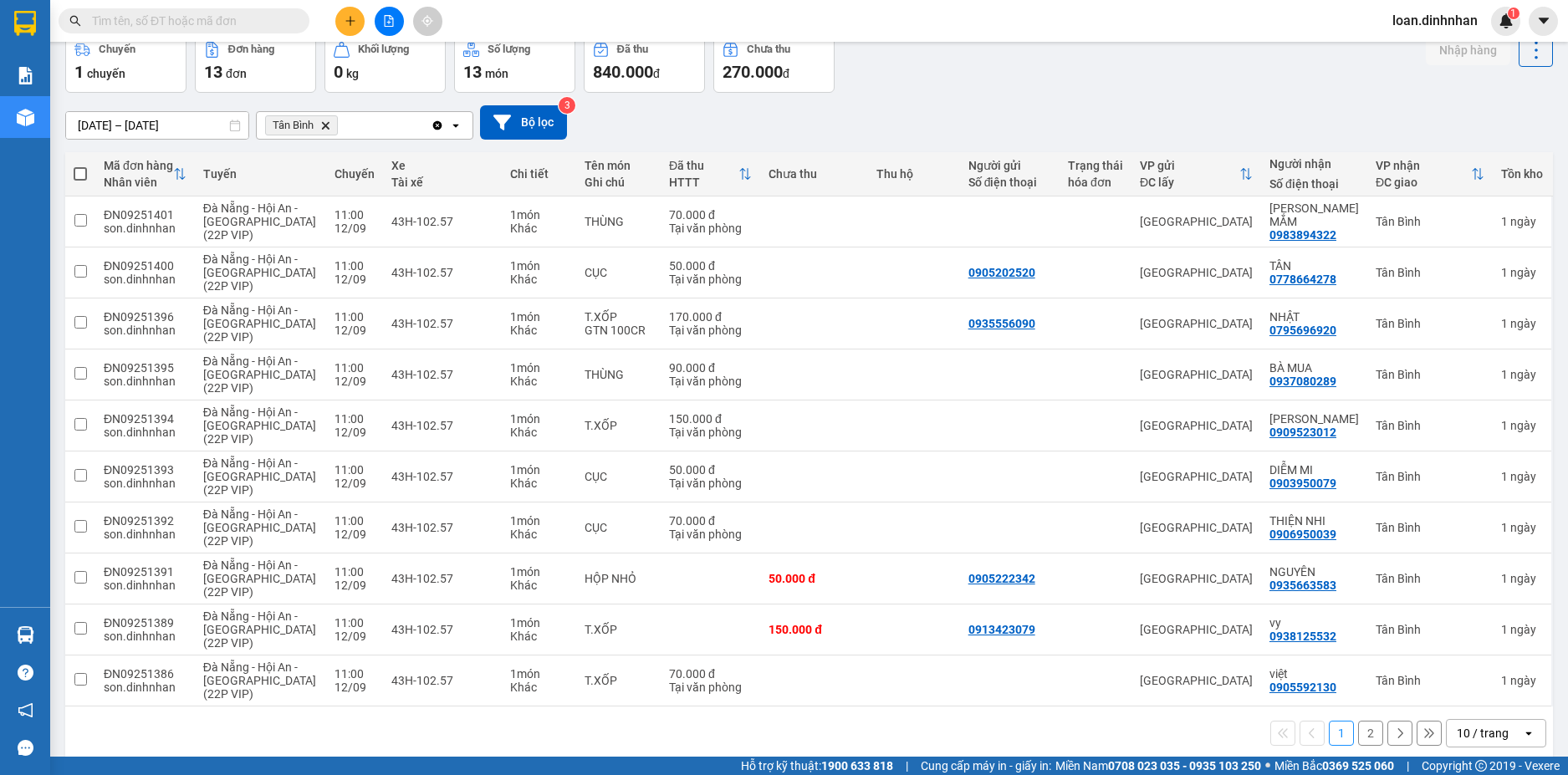
click at [82, 170] on span at bounding box center [80, 174] width 14 height 14
click at [80, 165] on input "checkbox" at bounding box center [80, 165] width 0 height 0
checkbox input "true"
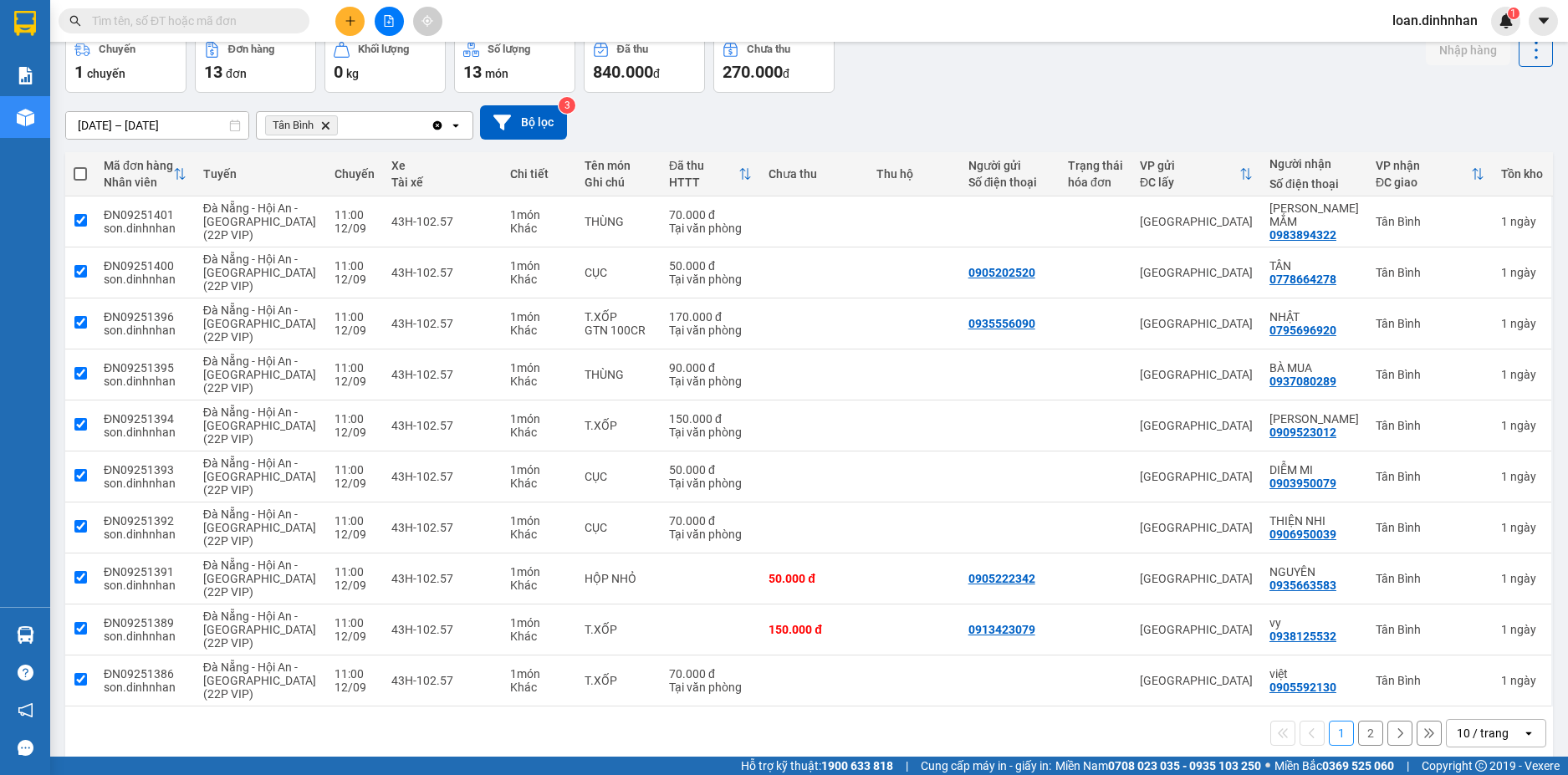
checkbox input "true"
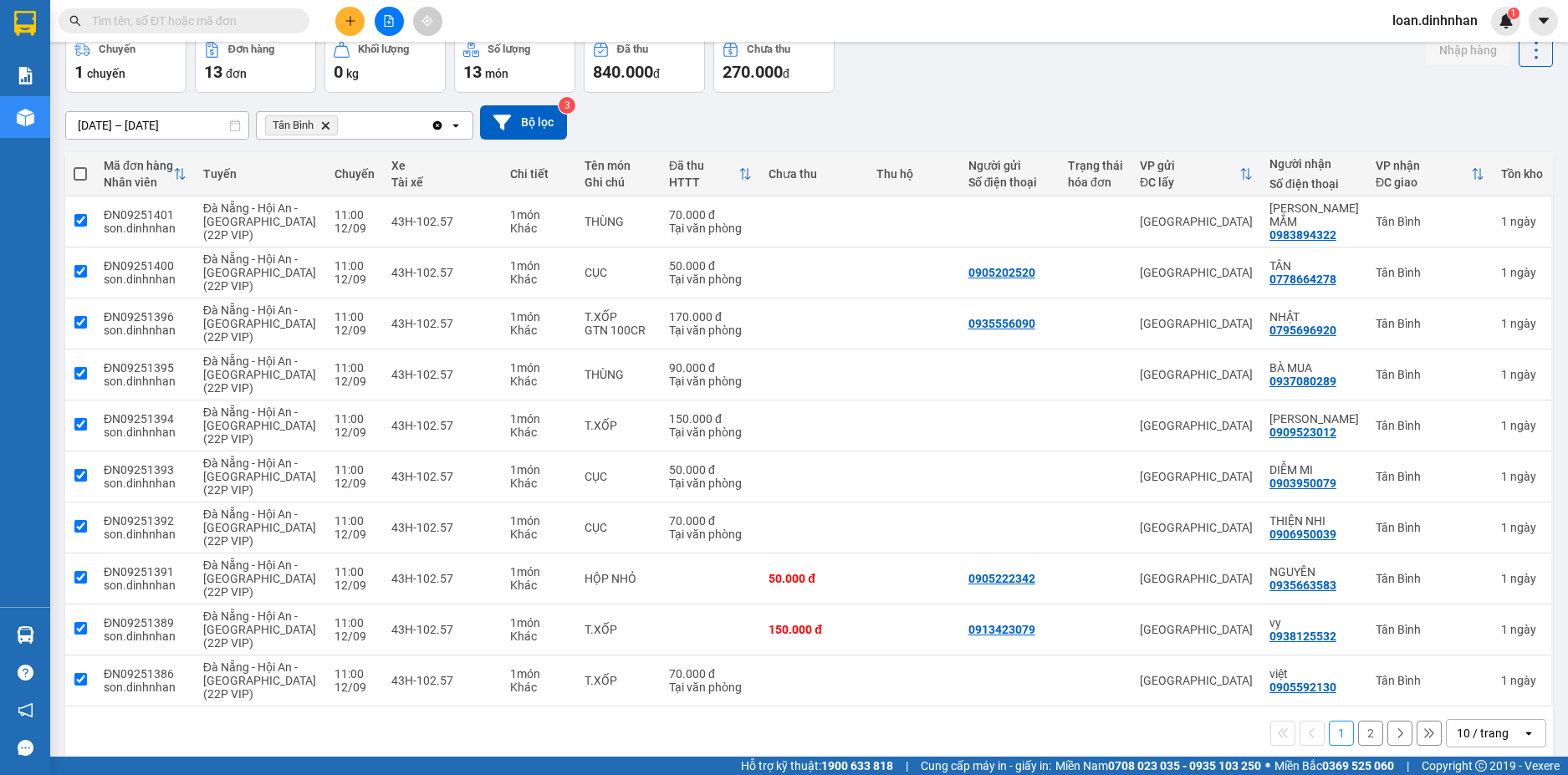
checkbox input "true"
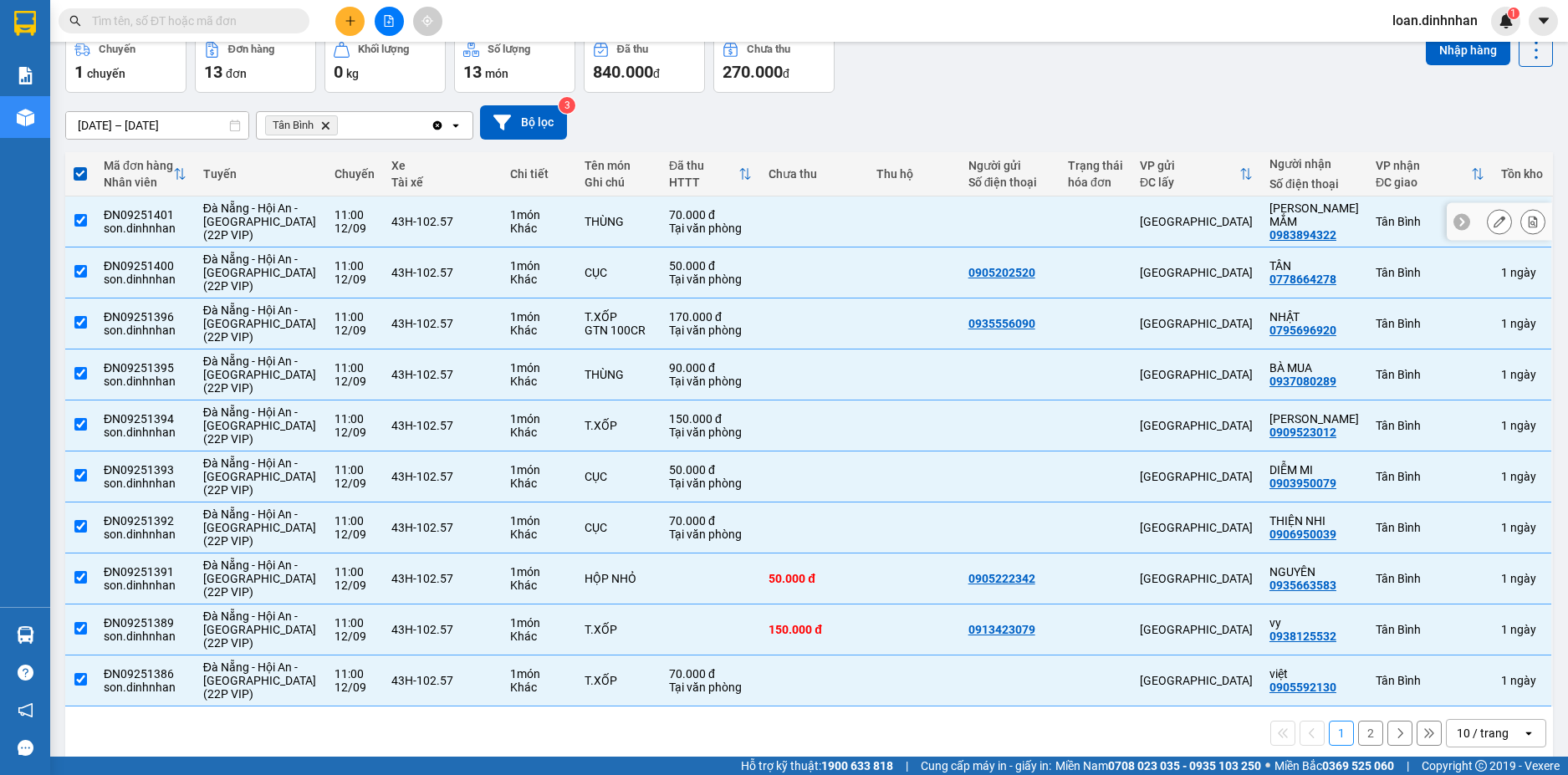
scroll to position [0, 0]
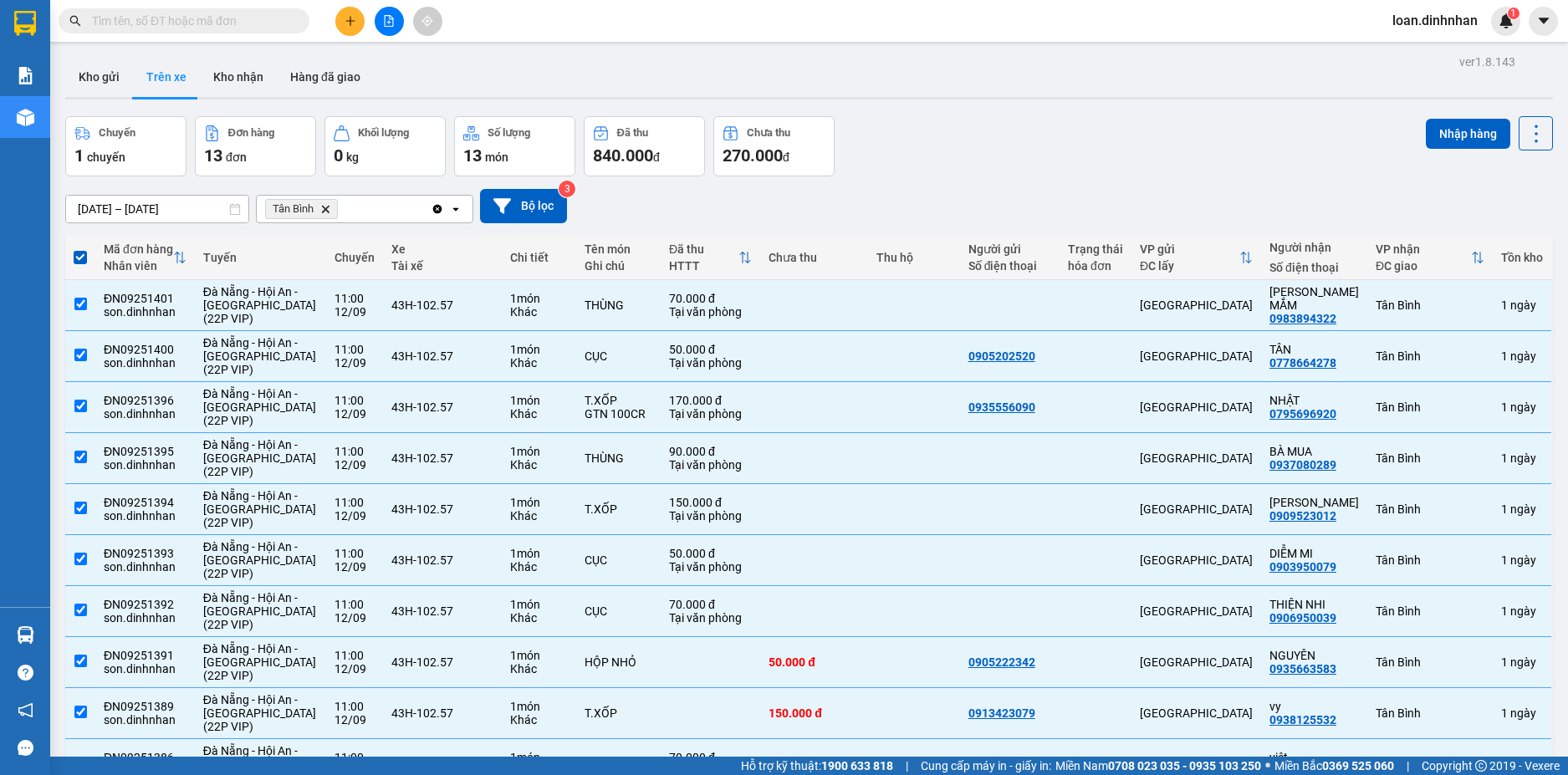
click at [1458, 154] on div "Nhập hàng" at bounding box center [1489, 146] width 127 height 60
click at [1463, 146] on button "Nhập hàng" at bounding box center [1467, 134] width 85 height 30
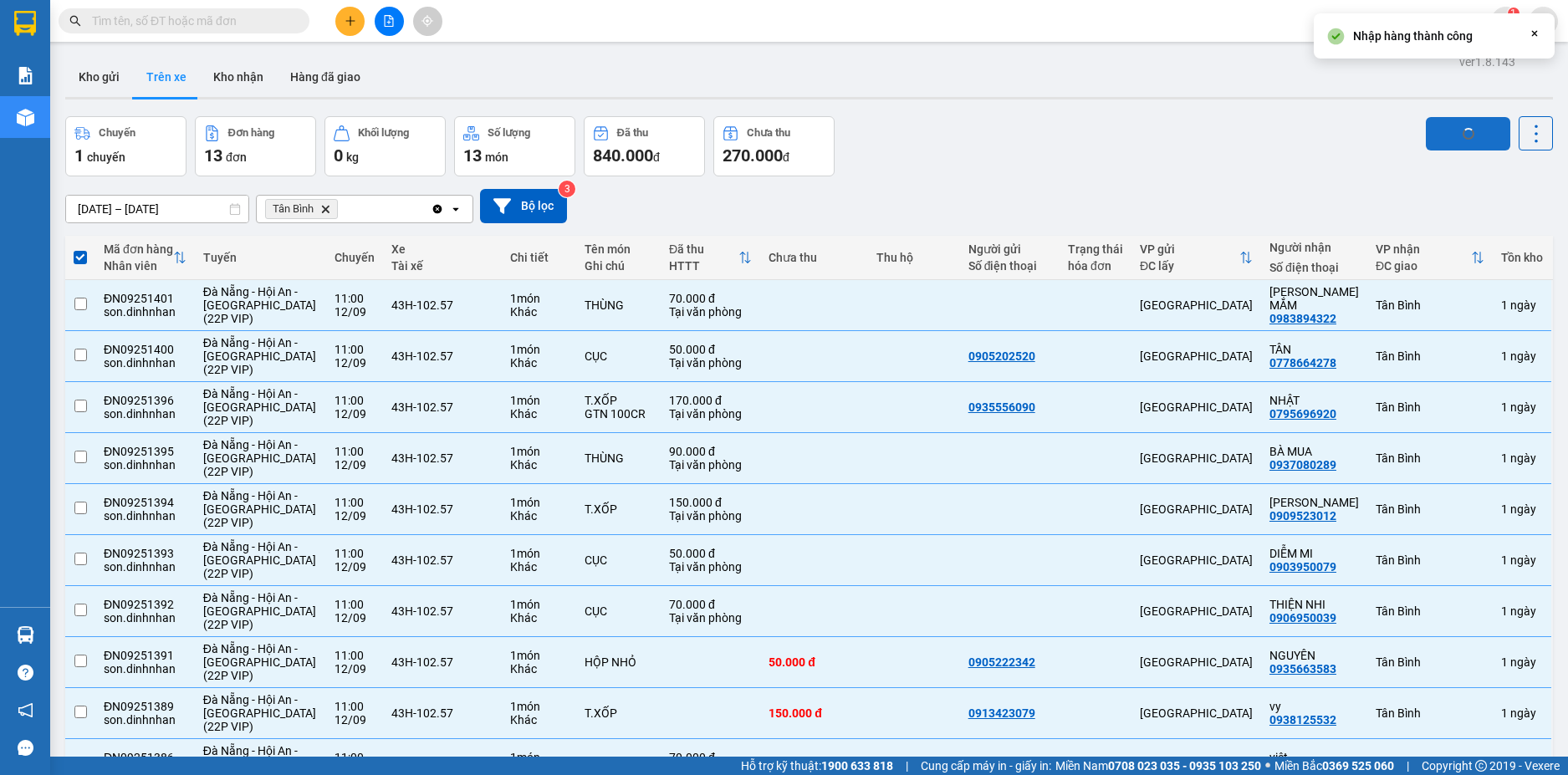
checkbox input "false"
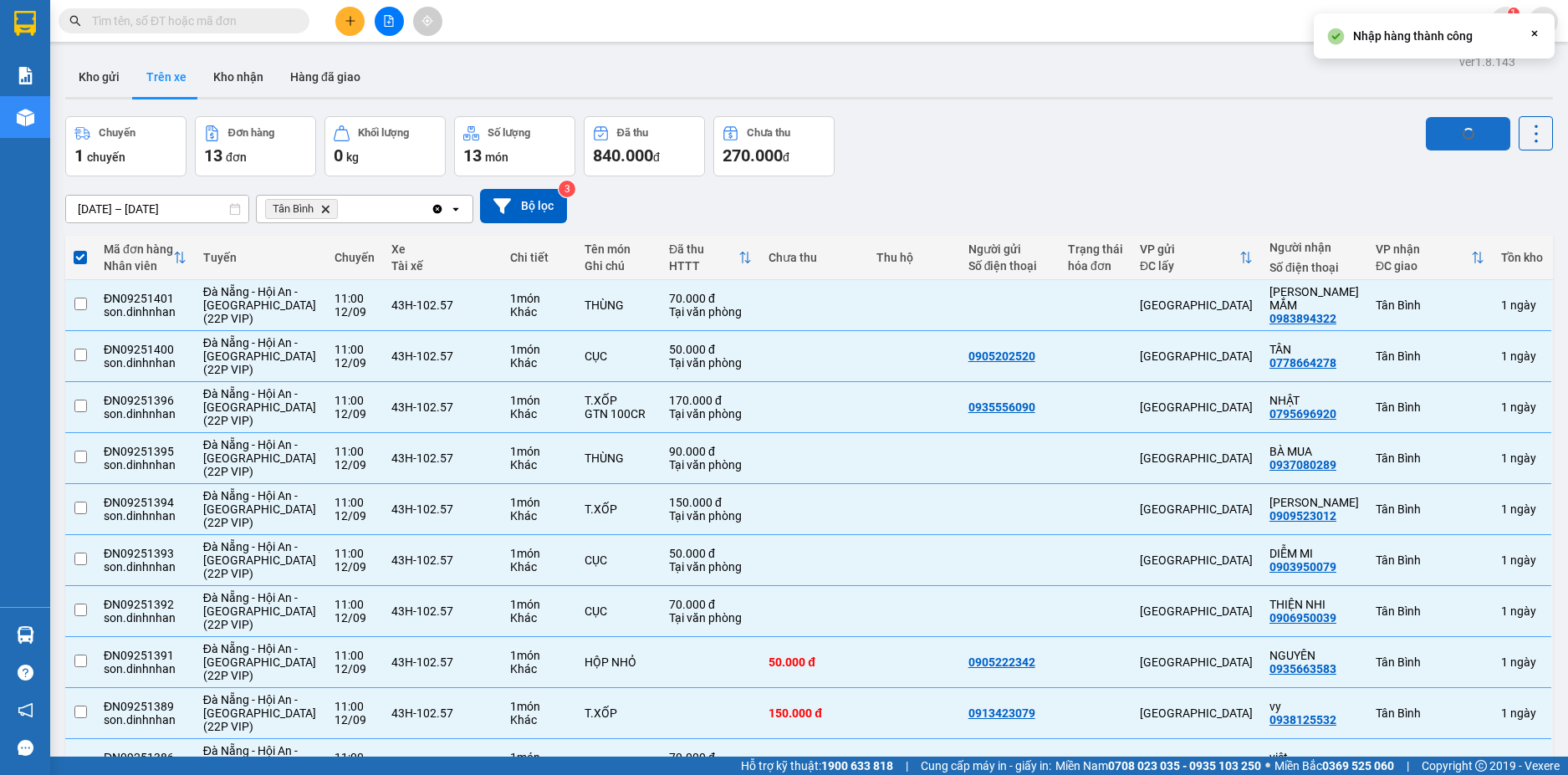
checkbox input "false"
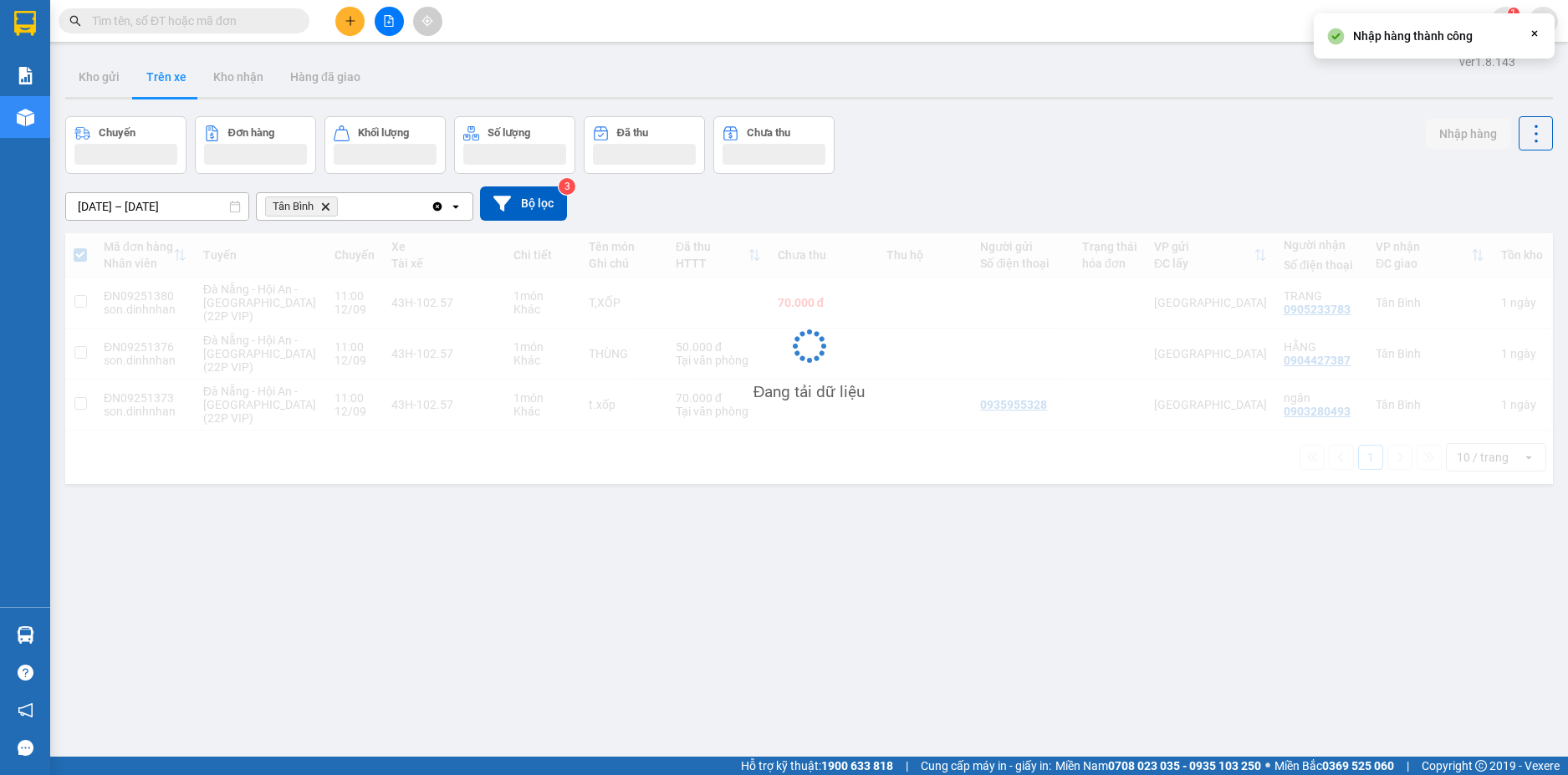
scroll to position [77, 0]
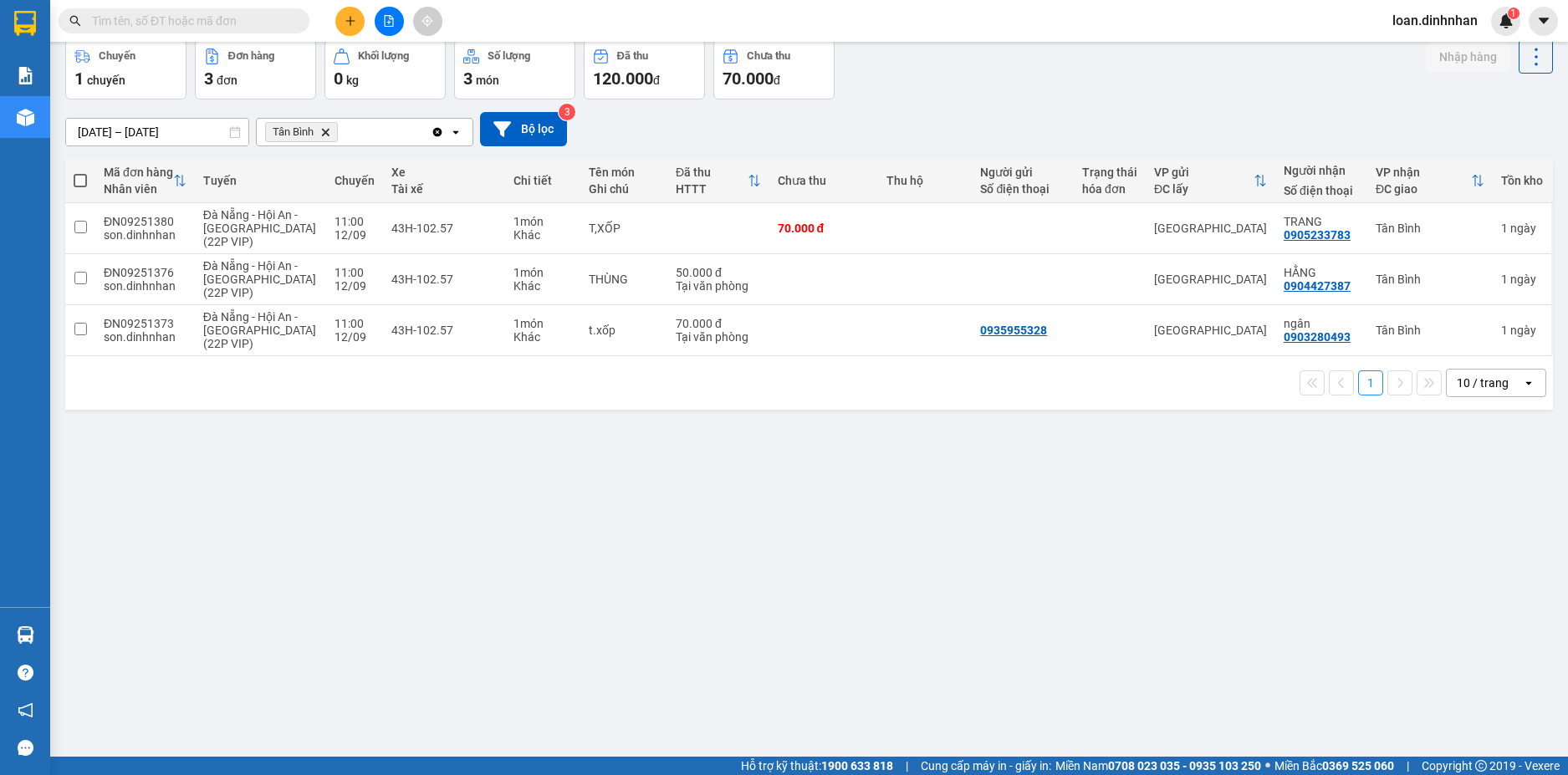
click at [75, 180] on span at bounding box center [80, 180] width 14 height 14
click at [80, 172] on input "checkbox" at bounding box center [80, 172] width 0 height 0
checkbox input "true"
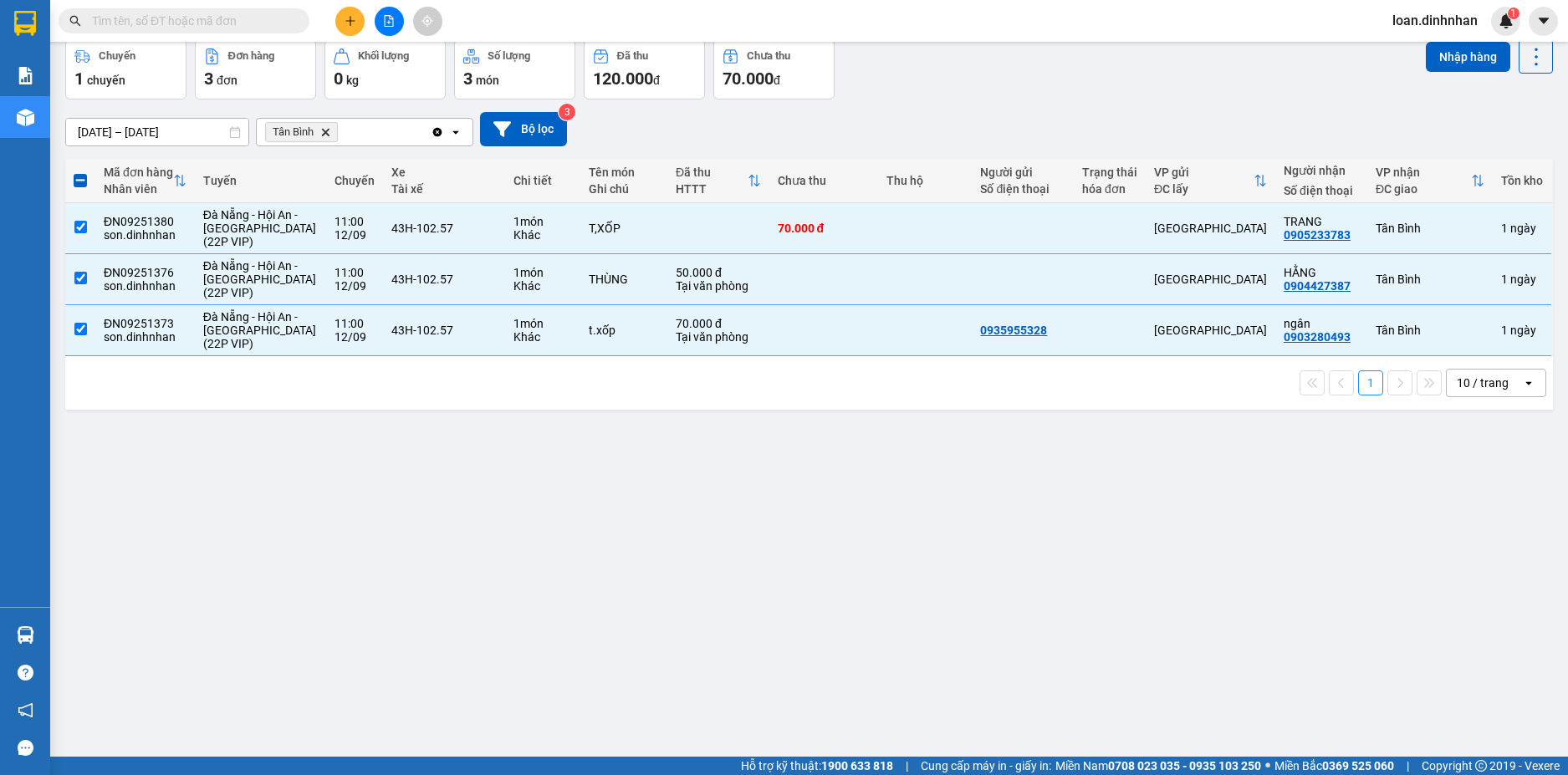
click at [1464, 72] on div "Nhập hàng" at bounding box center [1489, 56] width 127 height 35
click at [1464, 67] on button "Nhập hàng" at bounding box center [1467, 56] width 85 height 30
checkbox input "false"
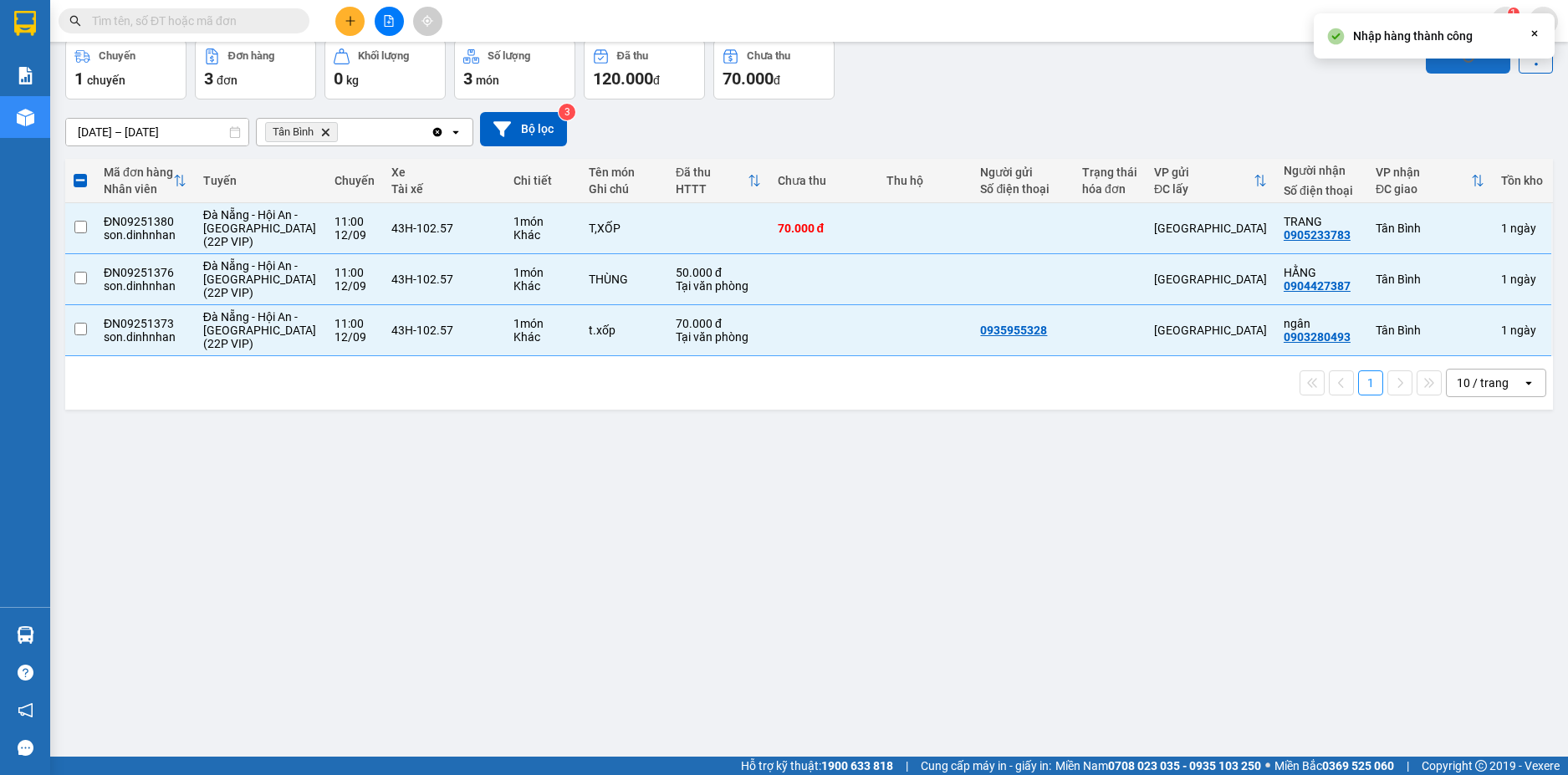
checkbox input "false"
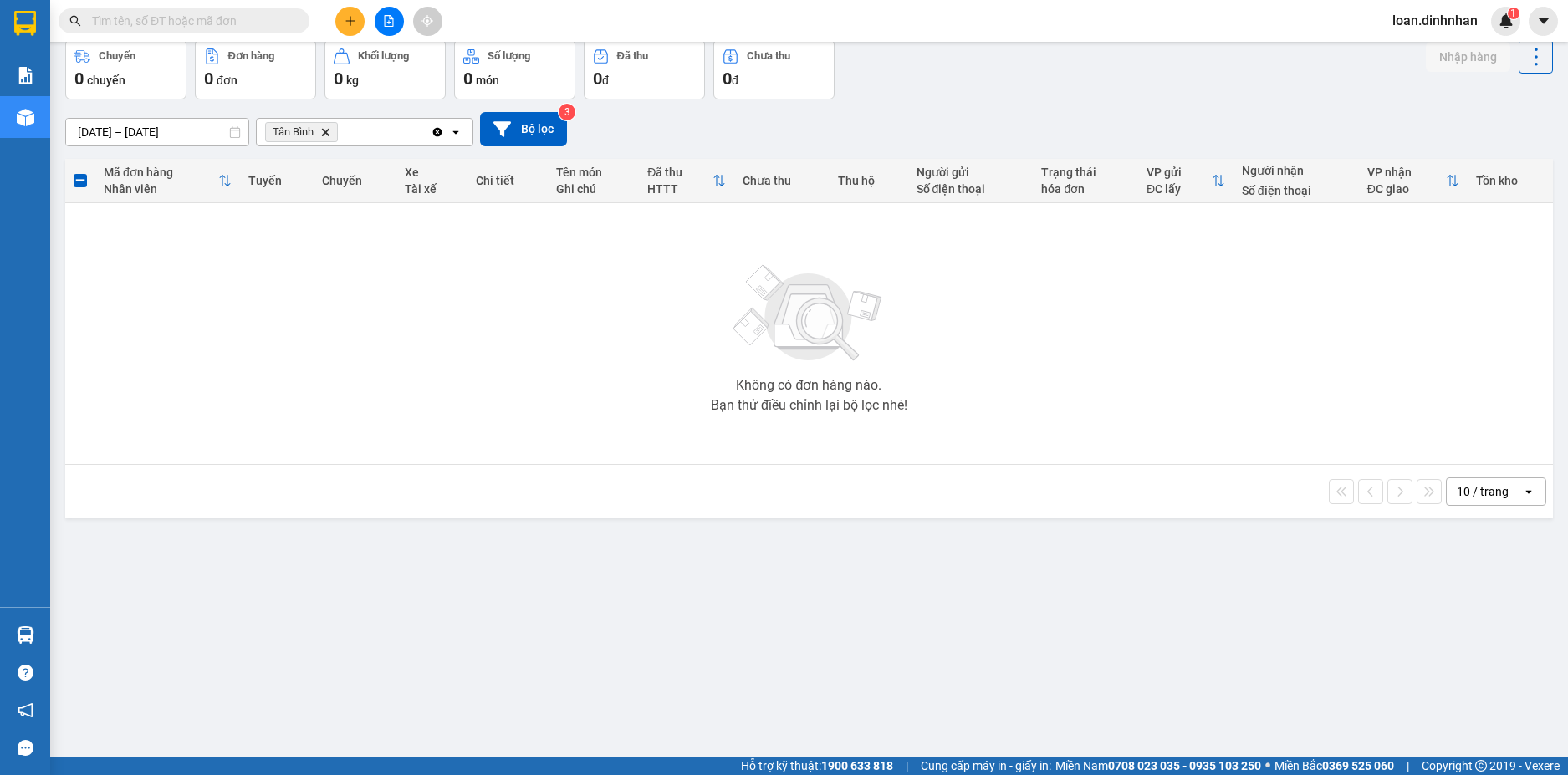
click at [245, 22] on input "text" at bounding box center [190, 21] width 197 height 18
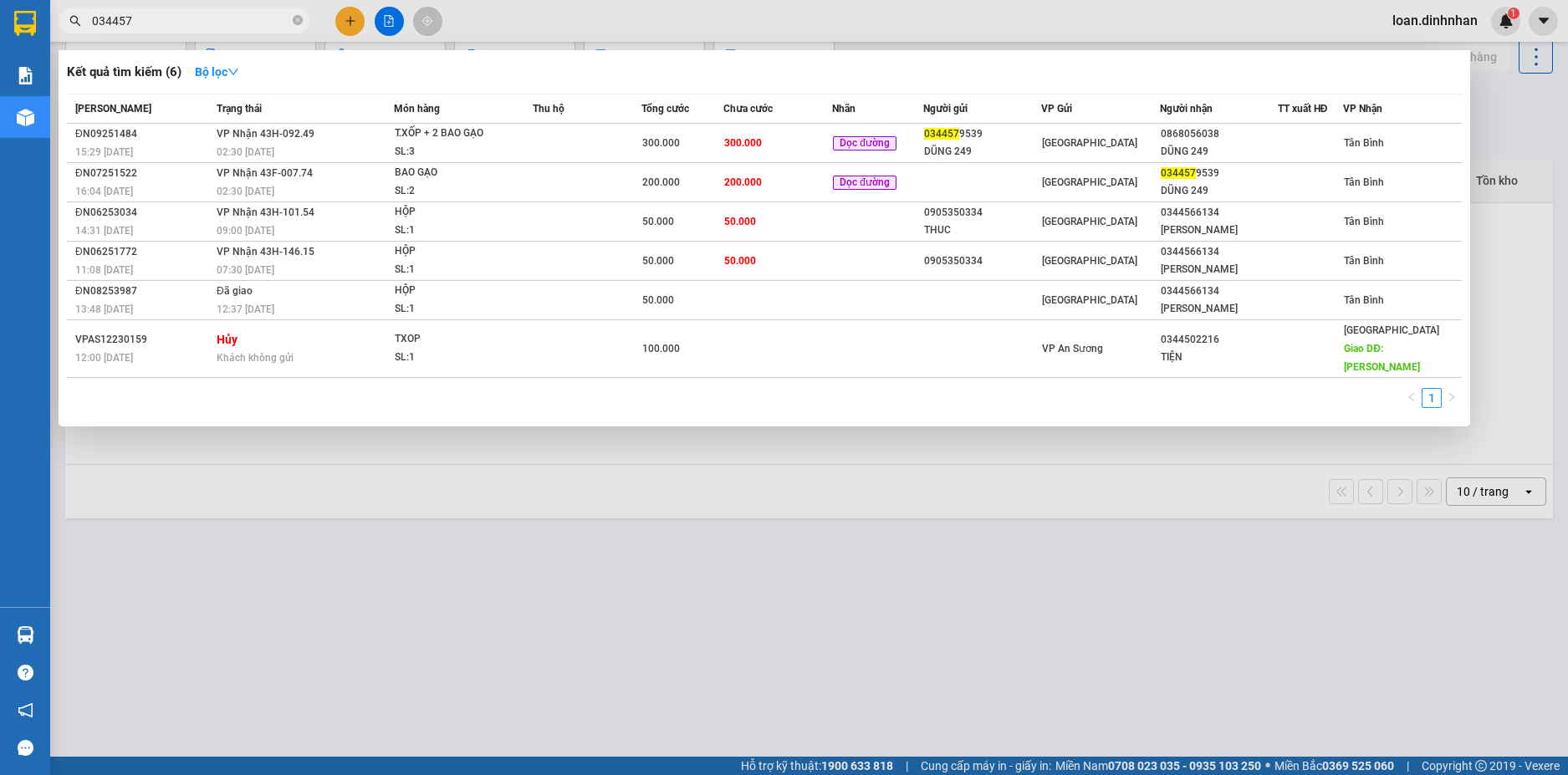
type input "0344579"
